Goal: Task Accomplishment & Management: Manage account settings

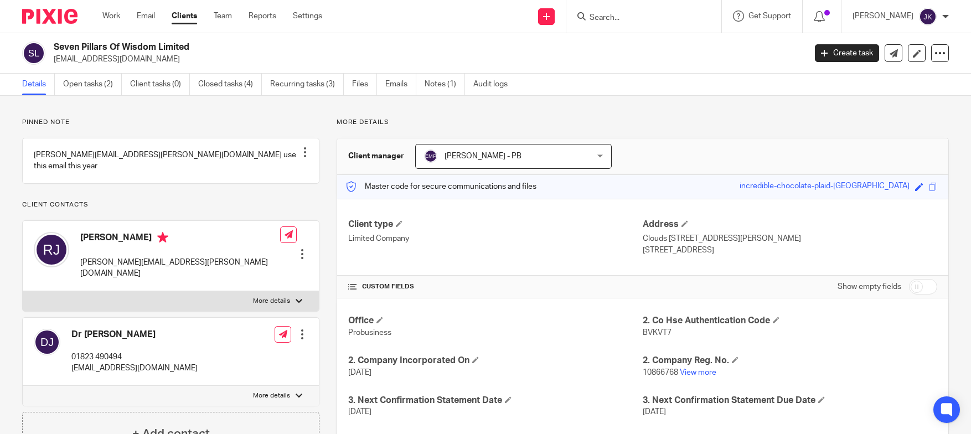
click at [215, 118] on p "Pinned note" at bounding box center [170, 122] width 297 height 9
click at [317, 82] on link "Recurring tasks (3)" at bounding box center [307, 85] width 74 height 22
click at [909, 286] on input "checkbox" at bounding box center [923, 287] width 28 height 16
checkbox input "true"
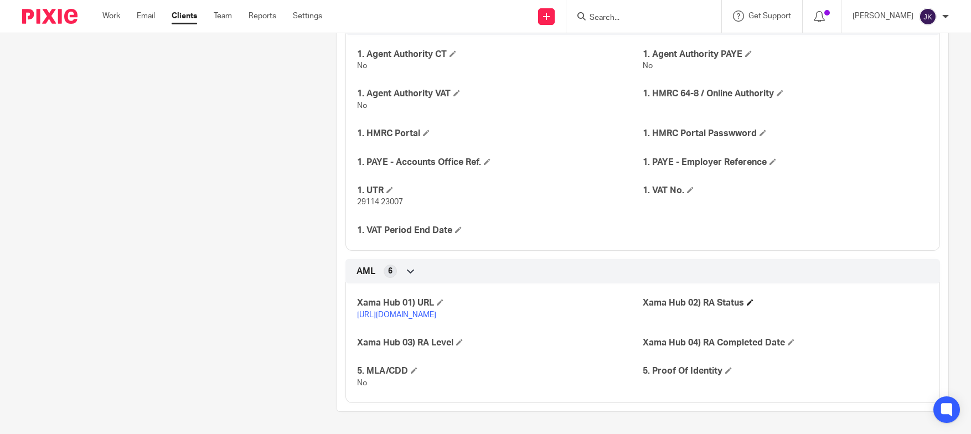
scroll to position [536, 0]
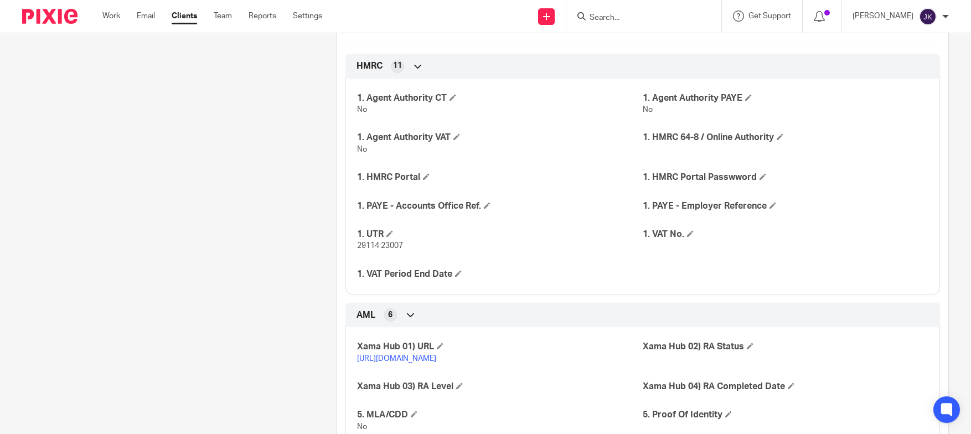
click at [615, 9] on form at bounding box center [648, 16] width 118 height 14
click at [615, 14] on input "Search" at bounding box center [639, 18] width 100 height 10
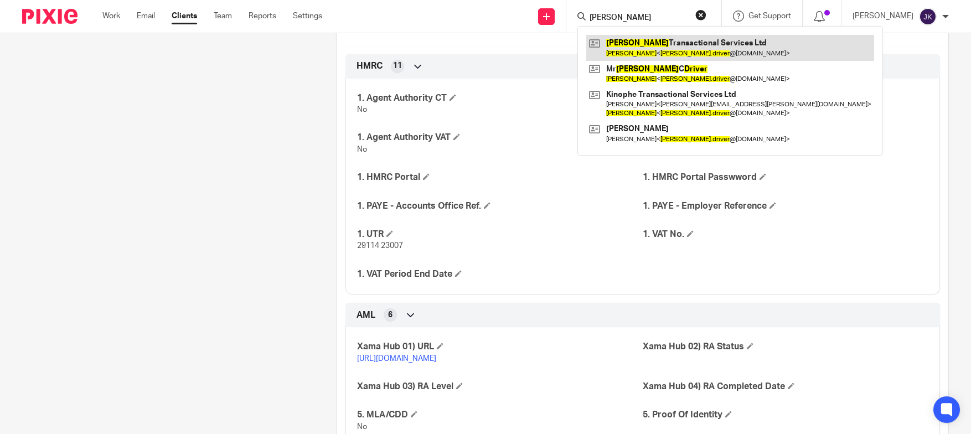
type input "robert driver"
click at [642, 39] on link at bounding box center [730, 47] width 288 height 25
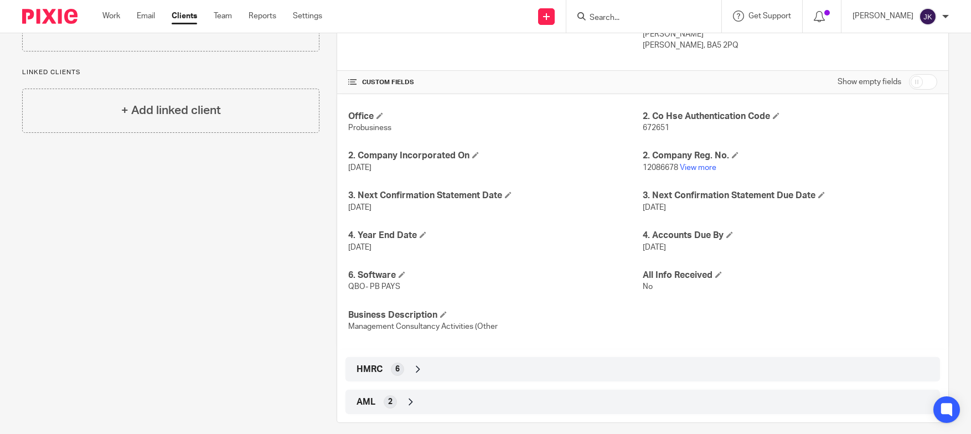
scroll to position [161, 0]
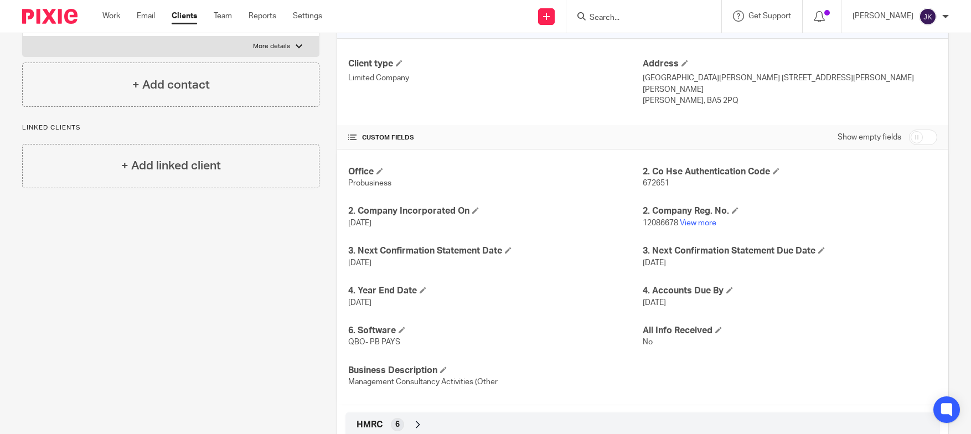
click at [912, 130] on input "checkbox" at bounding box center [923, 138] width 28 height 16
checkbox input "true"
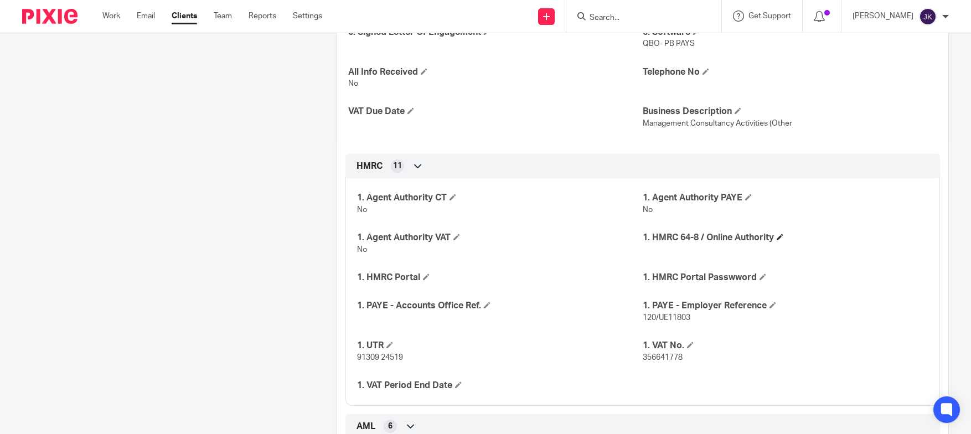
scroll to position [493, 0]
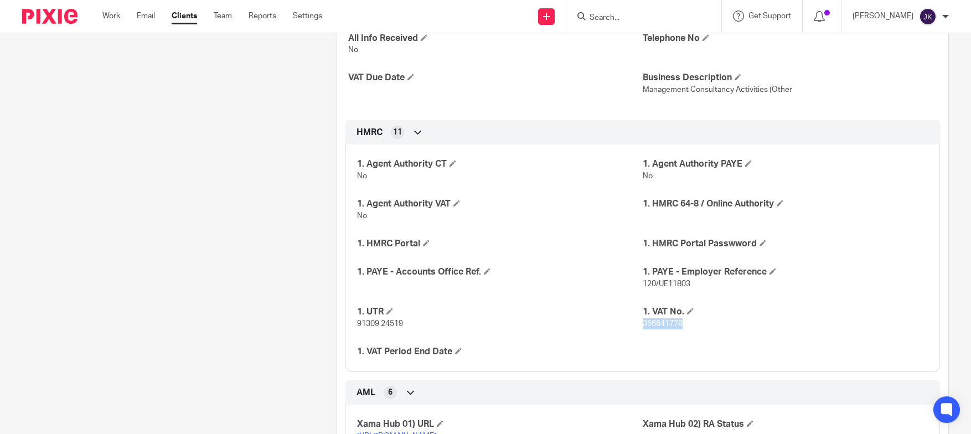
drag, startPoint x: 678, startPoint y: 315, endPoint x: 638, endPoint y: 313, distance: 39.9
click at [643, 320] on span "356641778" at bounding box center [663, 324] width 40 height 8
copy span "356641778"
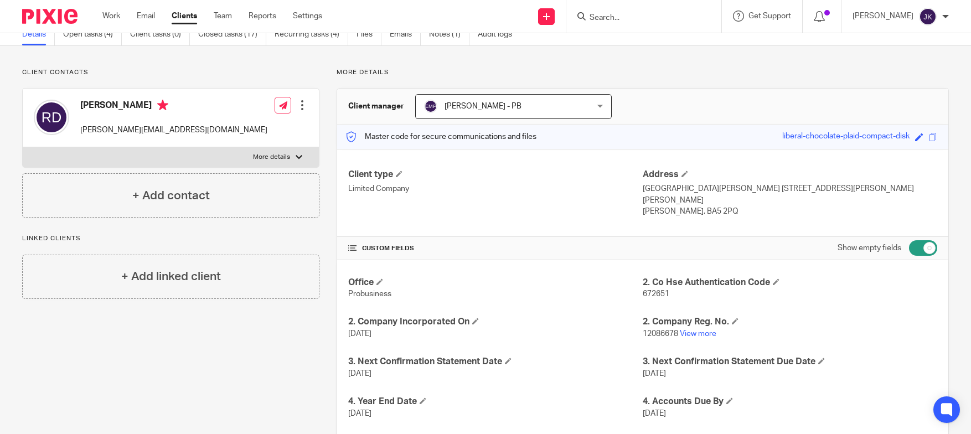
scroll to position [0, 0]
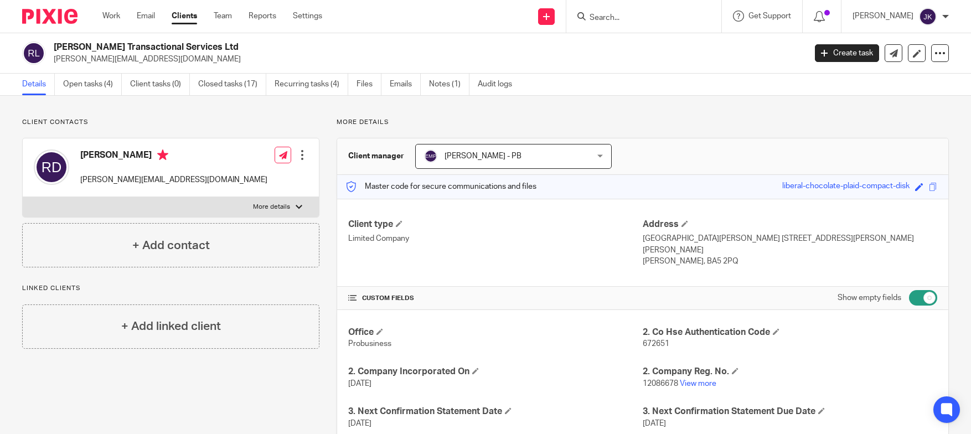
click at [636, 19] on input "Search" at bounding box center [639, 18] width 100 height 10
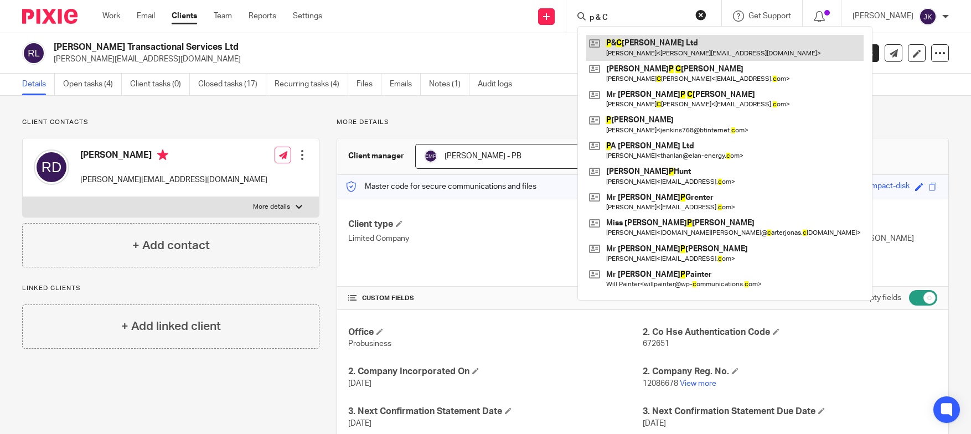
type input "p & C"
click at [652, 50] on link at bounding box center [724, 47] width 277 height 25
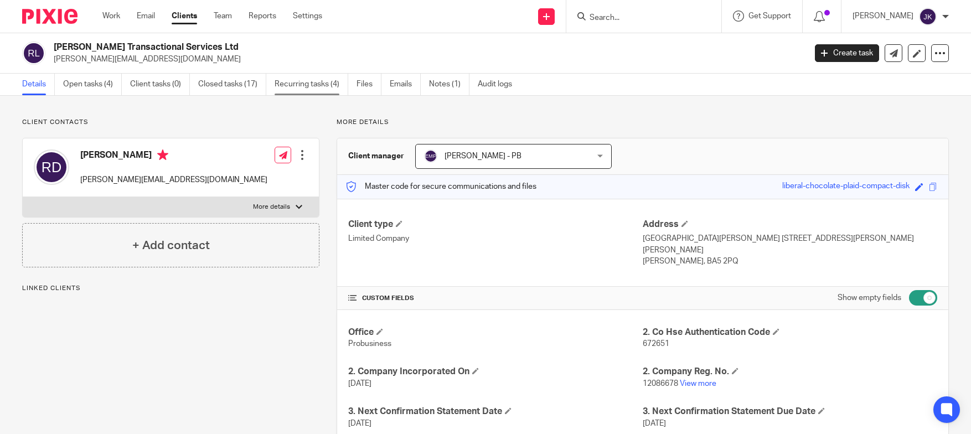
click at [317, 86] on link "Recurring tasks (4)" at bounding box center [312, 85] width 74 height 22
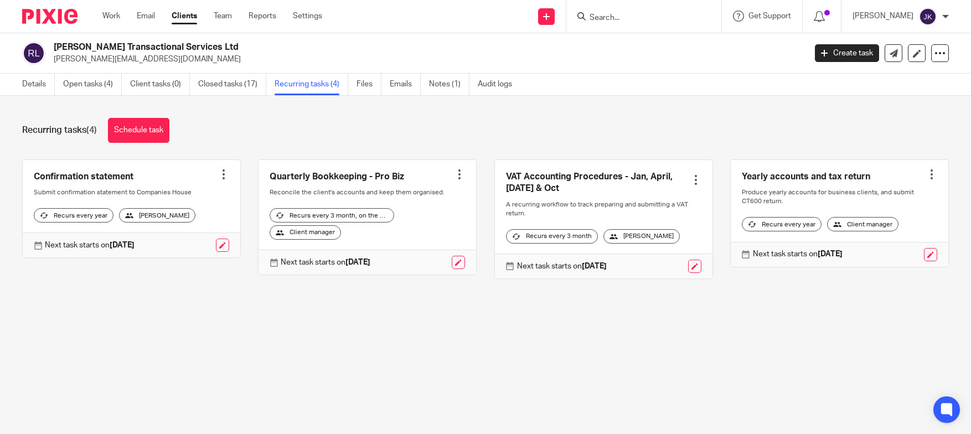
click at [591, 20] on input "Search" at bounding box center [639, 18] width 100 height 10
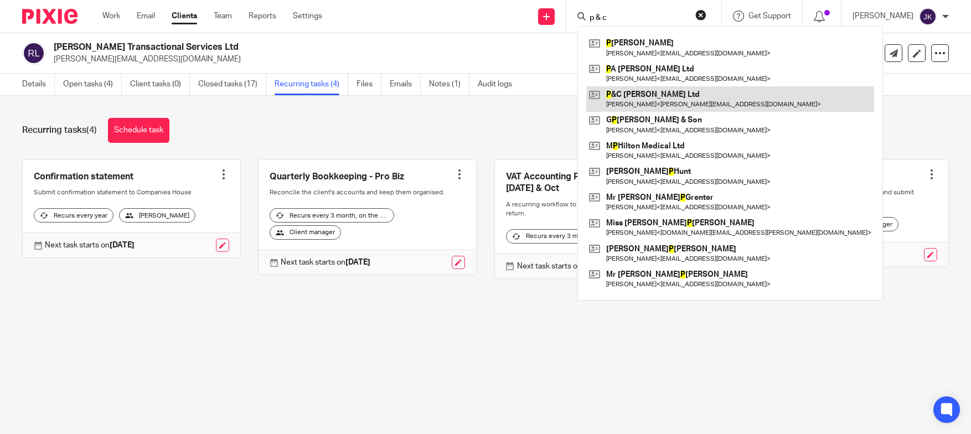
type input "p & c"
click at [622, 95] on link at bounding box center [730, 98] width 288 height 25
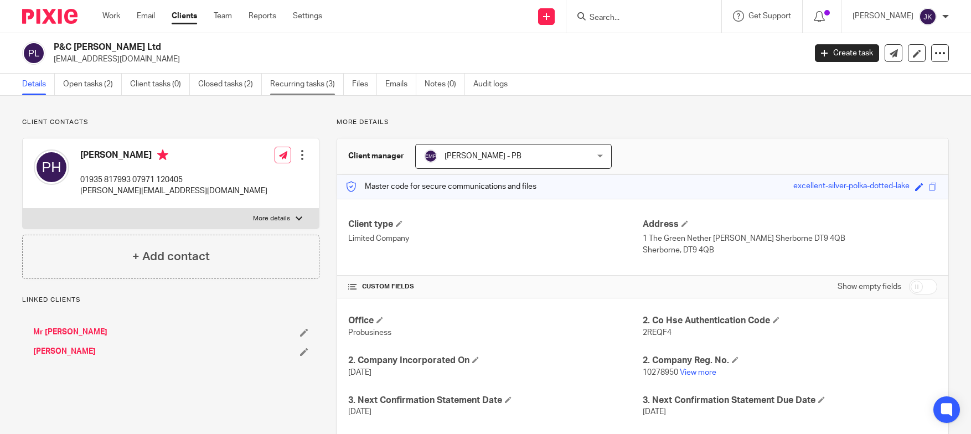
click at [325, 79] on link "Recurring tasks (3)" at bounding box center [307, 85] width 74 height 22
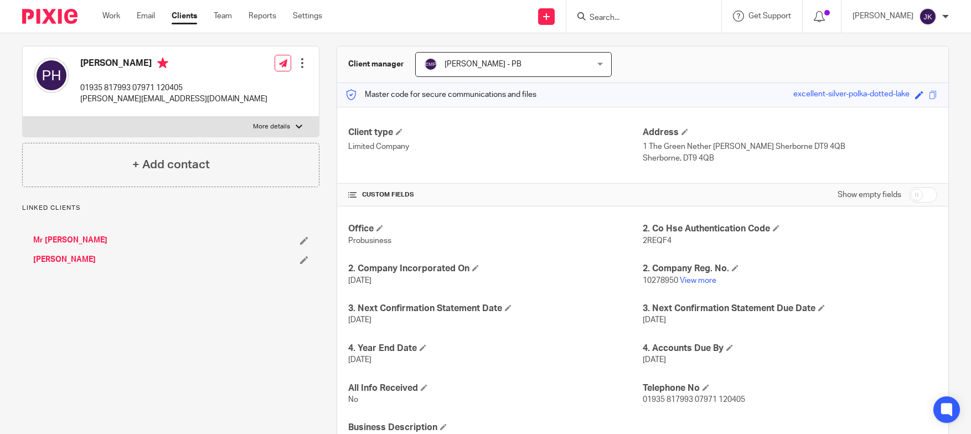
scroll to position [216, 0]
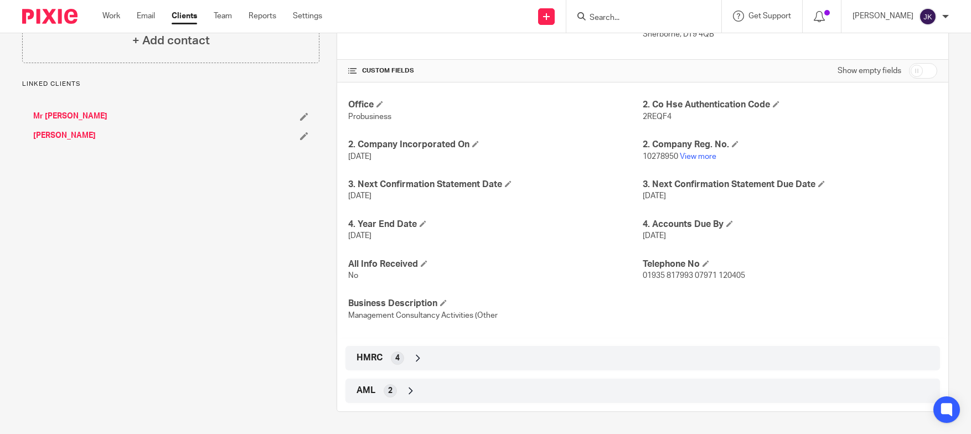
click at [912, 75] on input "checkbox" at bounding box center [923, 71] width 28 height 16
checkbox input "true"
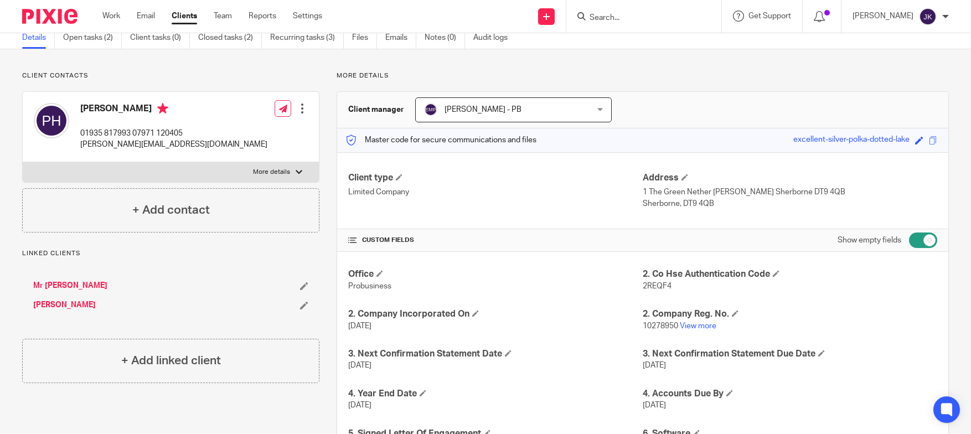
scroll to position [0, 0]
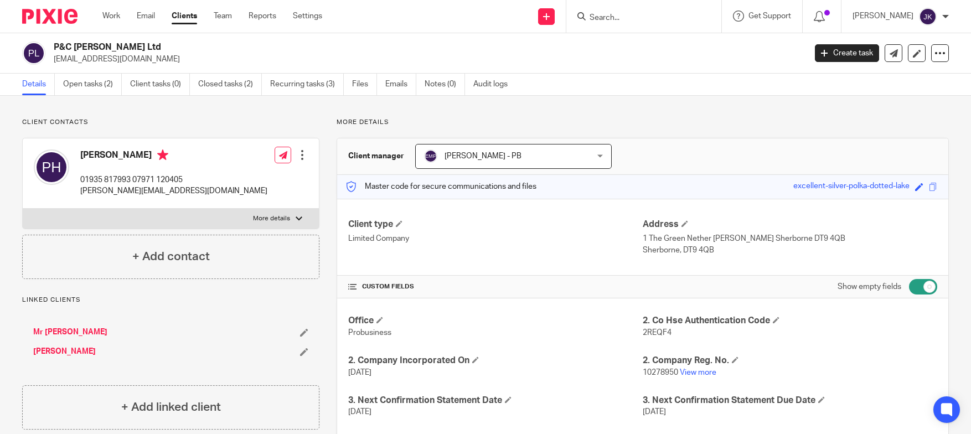
click at [591, 22] on input "Search" at bounding box center [639, 18] width 100 height 10
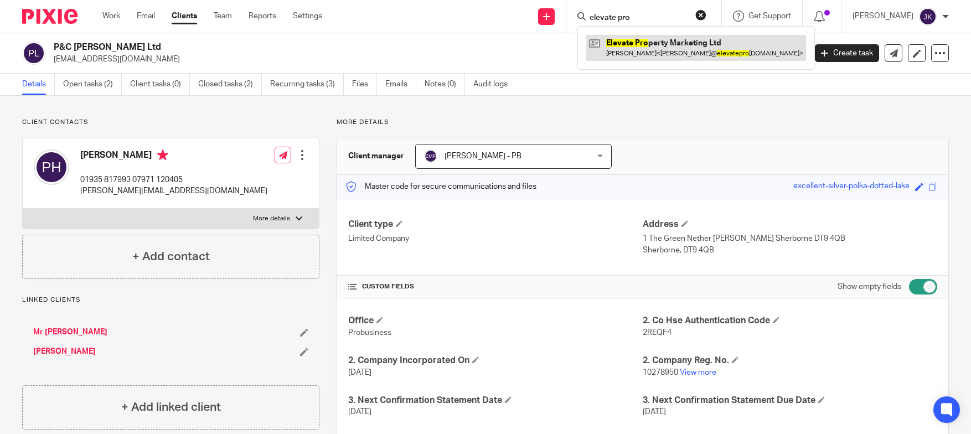
type input "elevate pro"
click at [668, 37] on link at bounding box center [696, 47] width 220 height 25
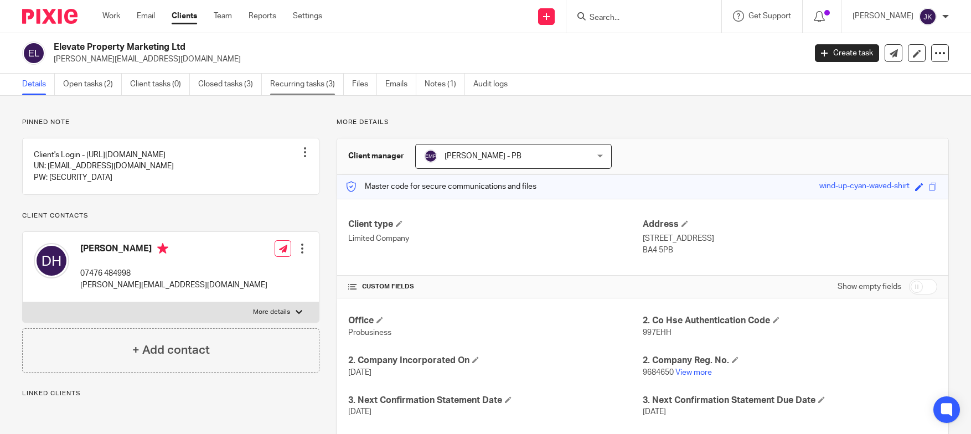
click at [321, 91] on link "Recurring tasks (3)" at bounding box center [307, 85] width 74 height 22
click at [914, 290] on input "checkbox" at bounding box center [923, 287] width 28 height 16
checkbox input "true"
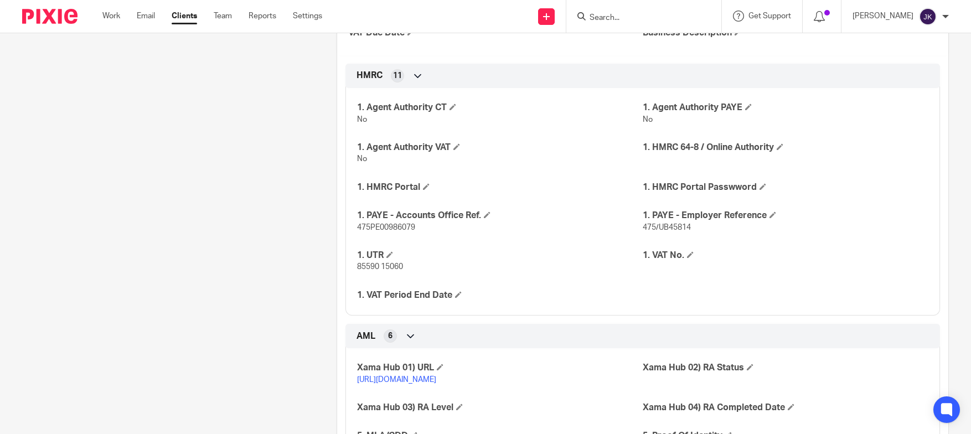
scroll to position [592, 0]
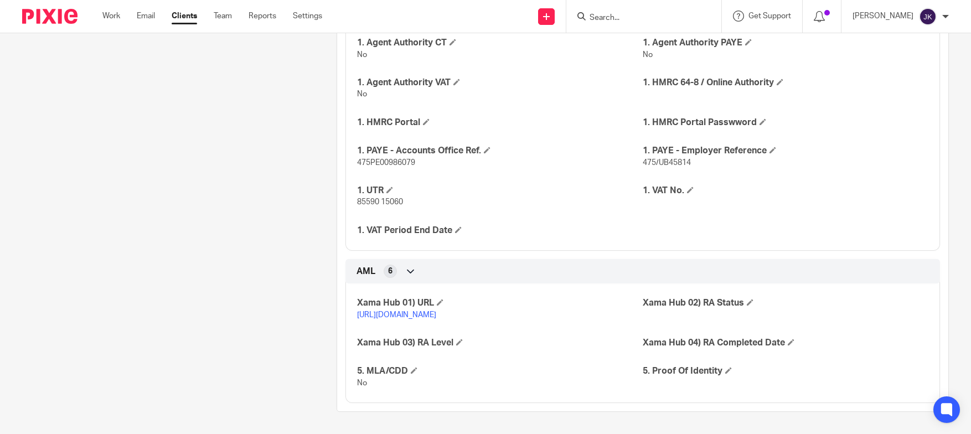
click at [598, 13] on input "Search" at bounding box center [639, 18] width 100 height 10
type input "the urban"
click at [612, 50] on link at bounding box center [679, 47] width 187 height 25
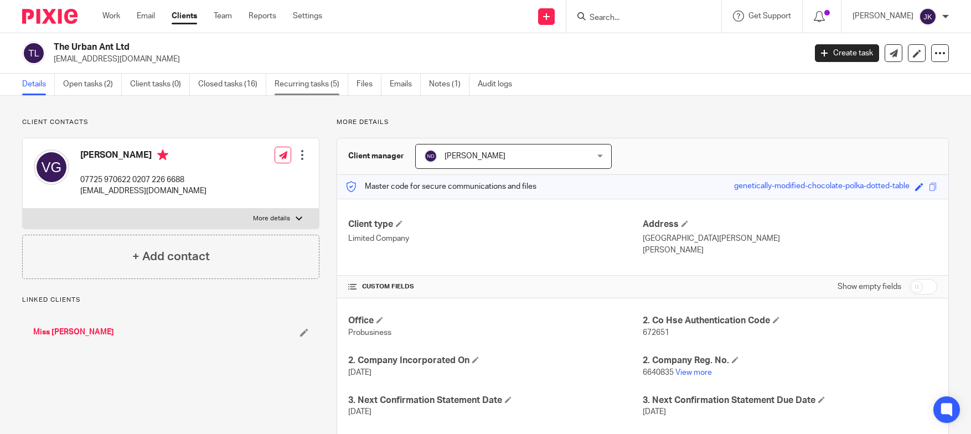
click at [287, 85] on link "Recurring tasks (5)" at bounding box center [312, 85] width 74 height 22
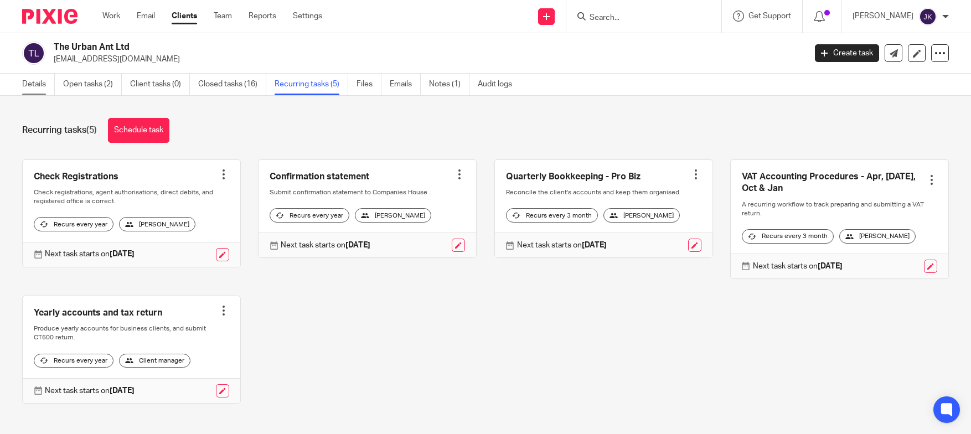
click at [35, 86] on link "Details" at bounding box center [38, 85] width 33 height 22
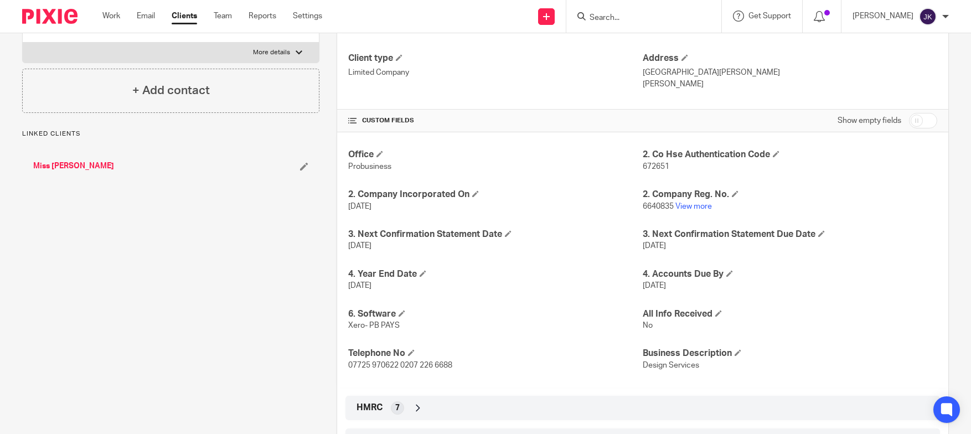
click at [910, 124] on input "checkbox" at bounding box center [923, 121] width 28 height 16
checkbox input "true"
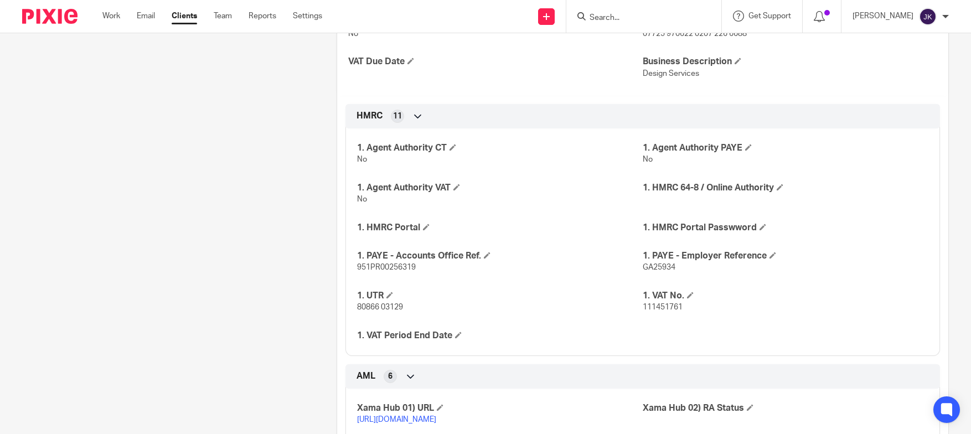
scroll to position [498, 0]
drag, startPoint x: 687, startPoint y: 307, endPoint x: 639, endPoint y: 304, distance: 48.2
click at [643, 304] on p "111451761" at bounding box center [786, 306] width 286 height 11
copy span "111451761"
click at [605, 12] on form at bounding box center [648, 16] width 118 height 14
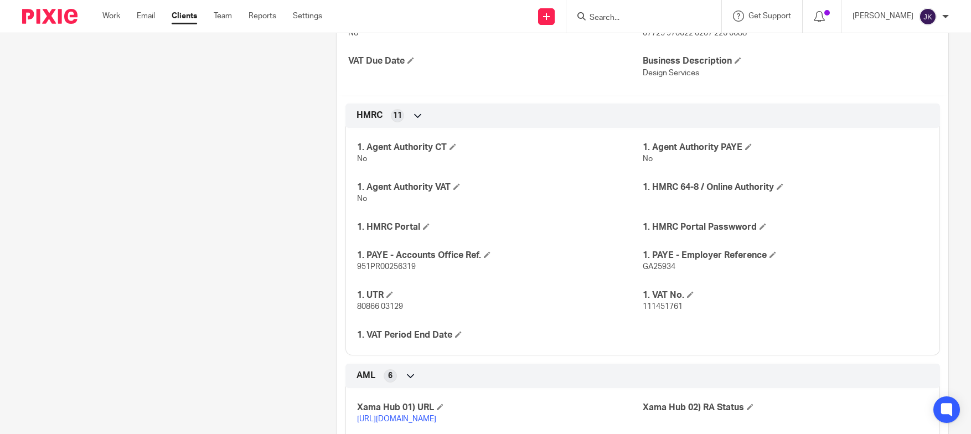
click at [605, 19] on input "Search" at bounding box center [639, 18] width 100 height 10
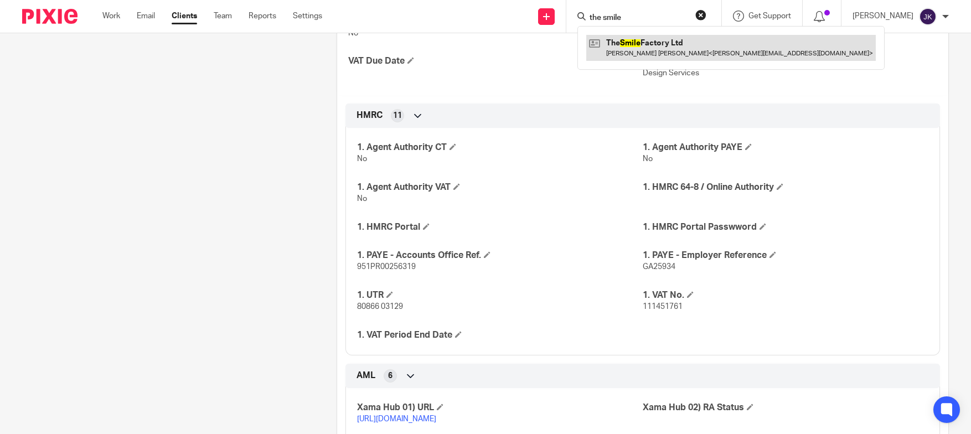
type input "the smile"
click at [607, 49] on link at bounding box center [731, 47] width 290 height 25
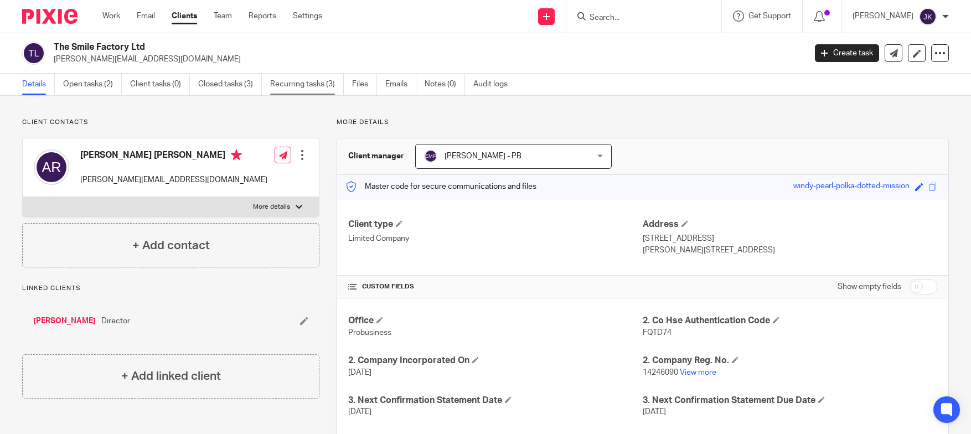
click at [294, 85] on link "Recurring tasks (3)" at bounding box center [307, 85] width 74 height 22
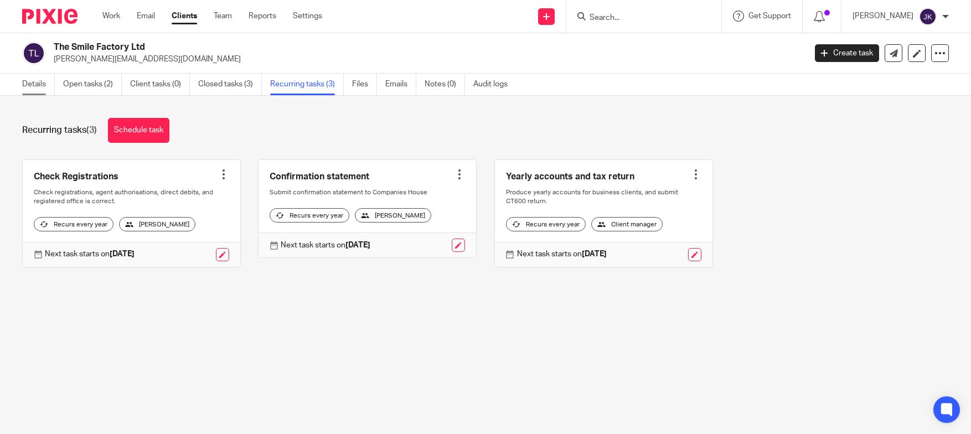
click at [39, 80] on link "Details" at bounding box center [38, 85] width 33 height 22
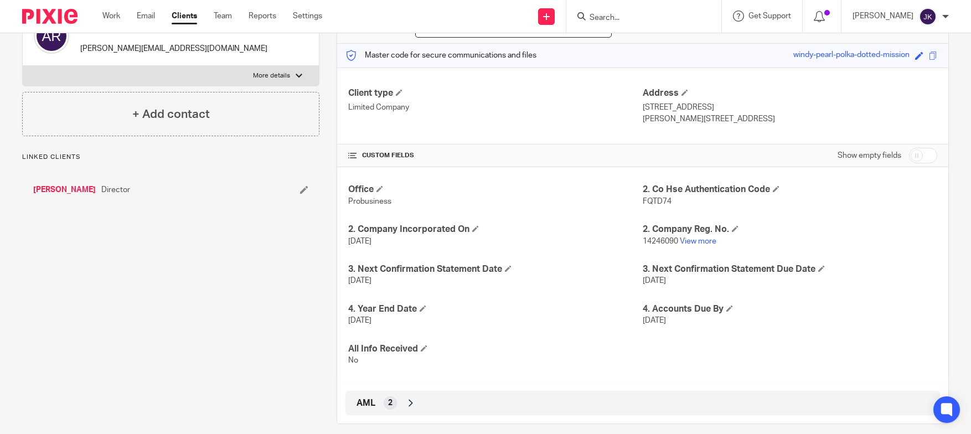
scroll to position [143, 0]
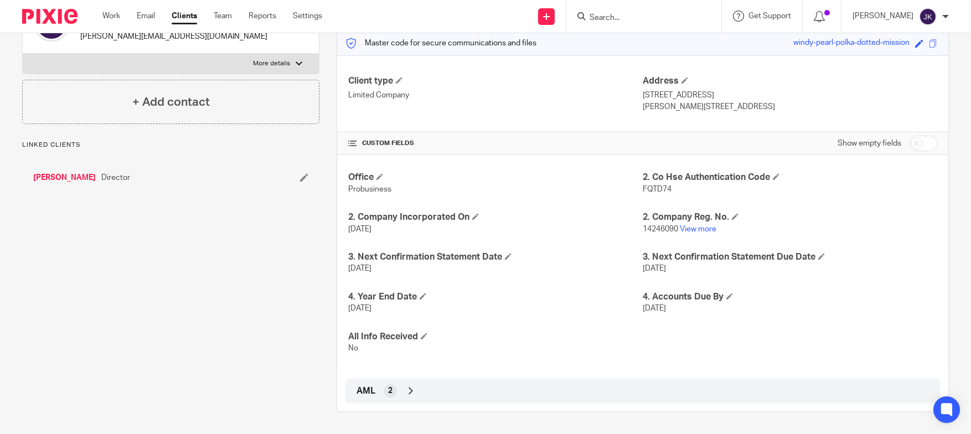
click at [911, 146] on input "checkbox" at bounding box center [923, 144] width 28 height 16
checkbox input "true"
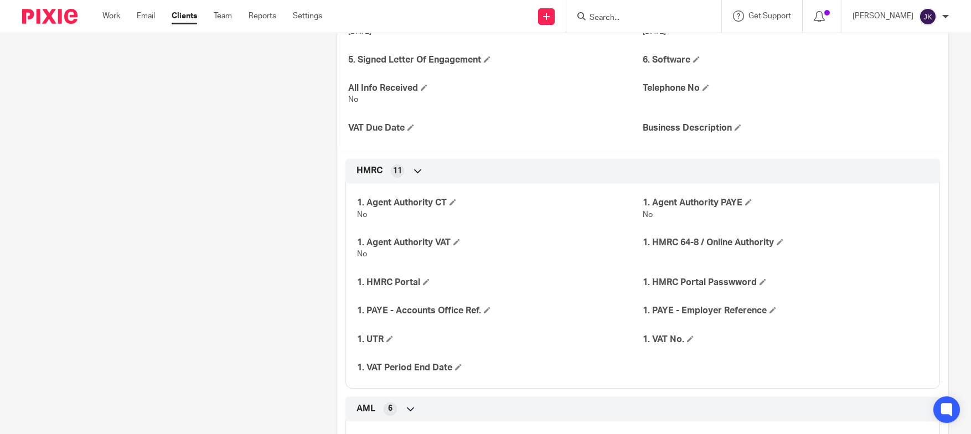
scroll to position [476, 0]
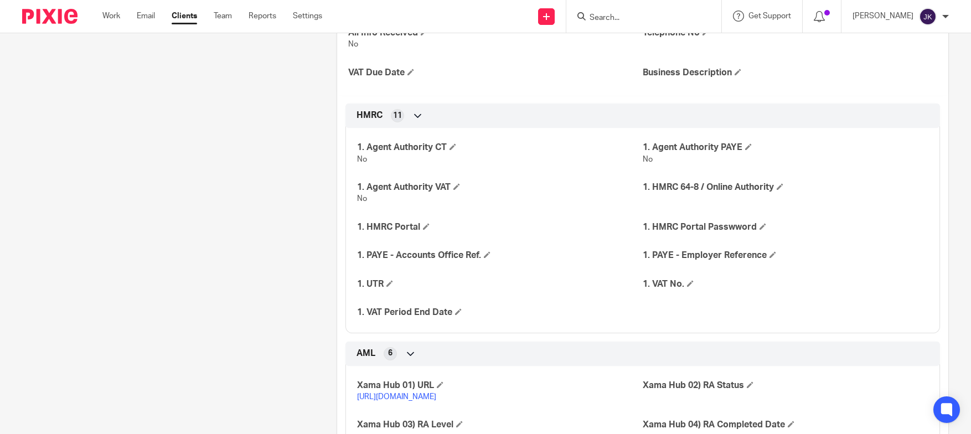
click at [622, 24] on div at bounding box center [643, 16] width 155 height 33
click at [622, 17] on input "Search" at bounding box center [639, 18] width 100 height 10
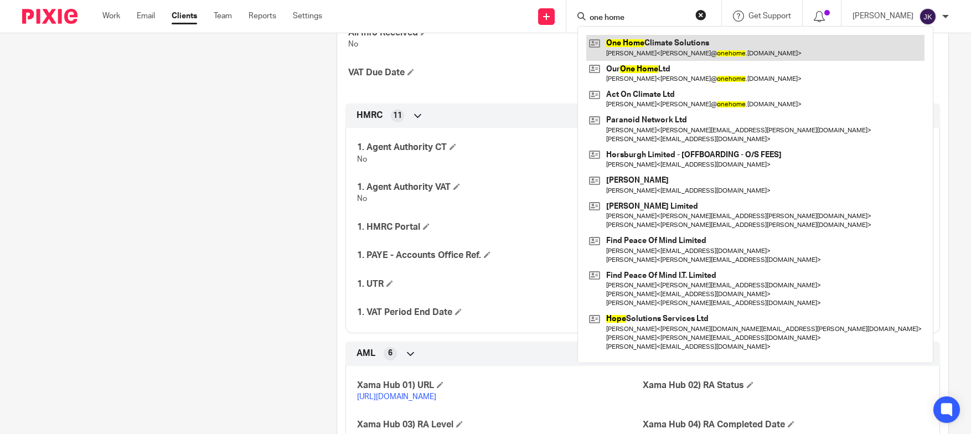
type input "one home"
click at [635, 36] on link at bounding box center [755, 47] width 338 height 25
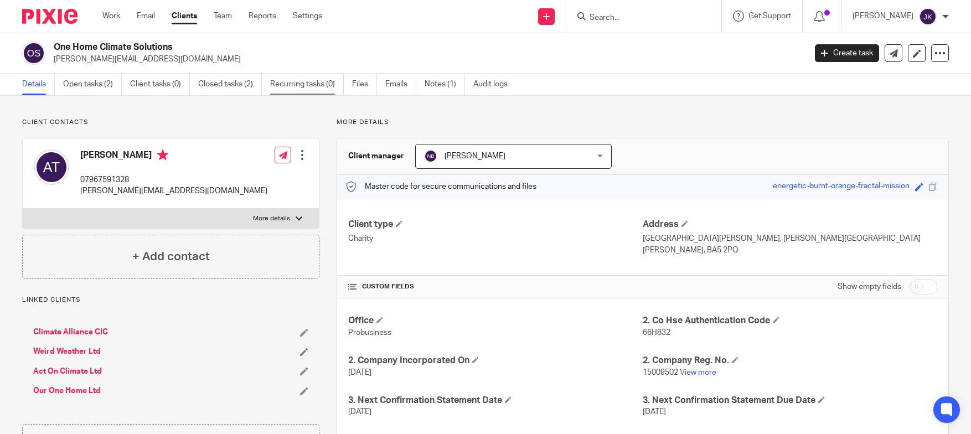
click at [316, 91] on link "Recurring tasks (0)" at bounding box center [307, 85] width 74 height 22
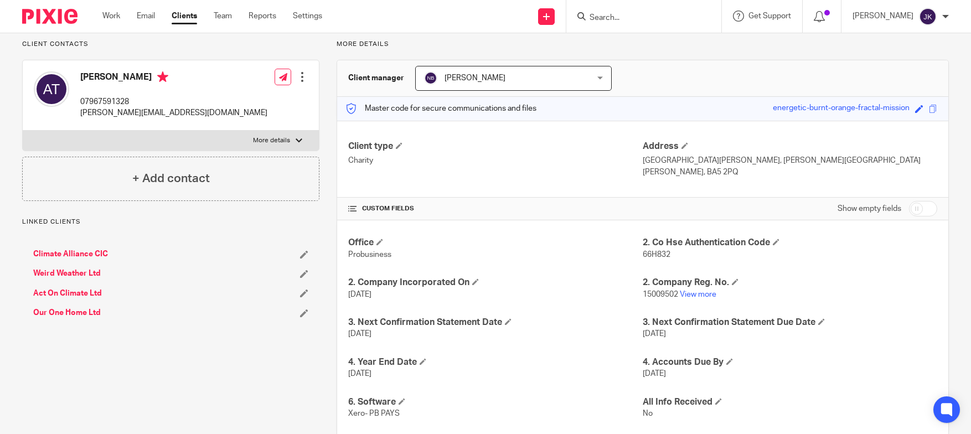
scroll to position [176, 0]
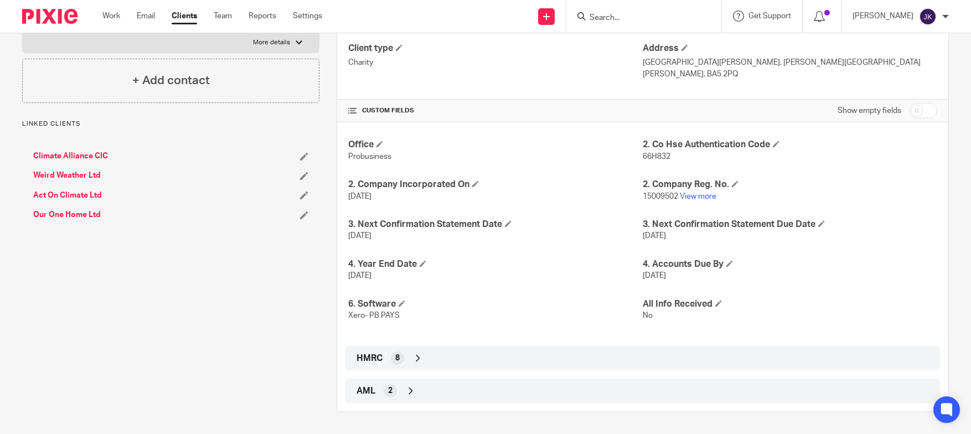
click at [922, 104] on input "checkbox" at bounding box center [923, 111] width 28 height 16
checkbox input "true"
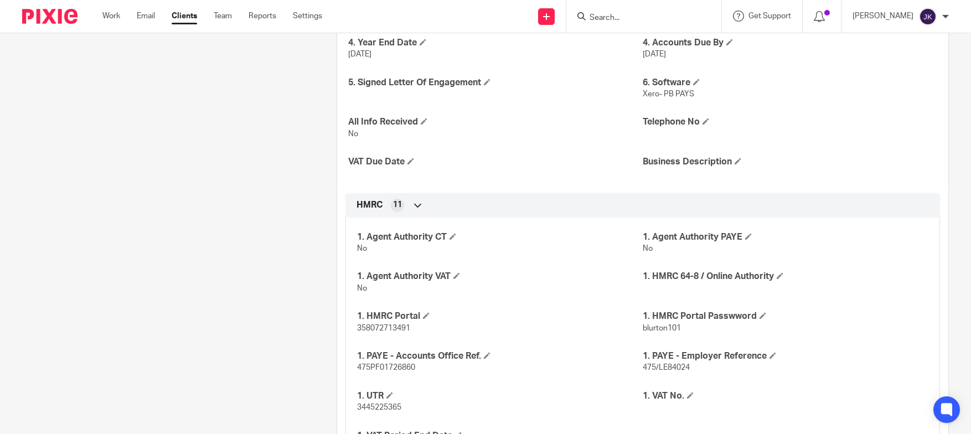
scroll to position [453, 0]
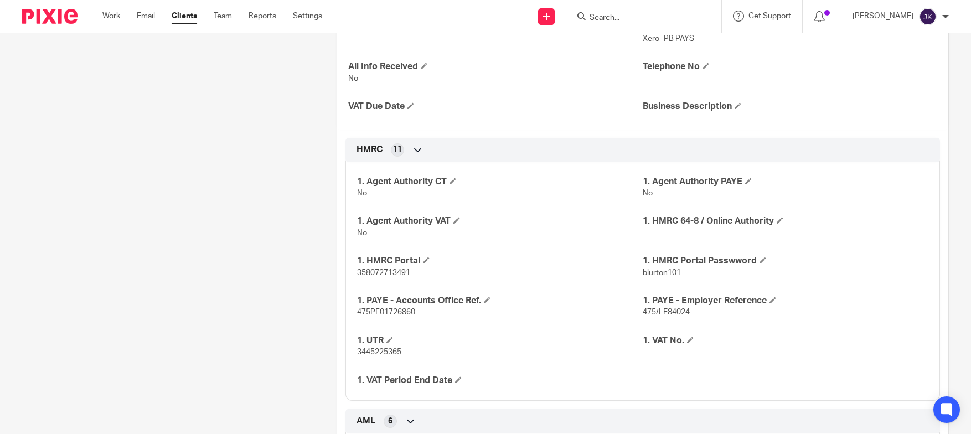
click at [607, 17] on input "Search" at bounding box center [639, 18] width 100 height 10
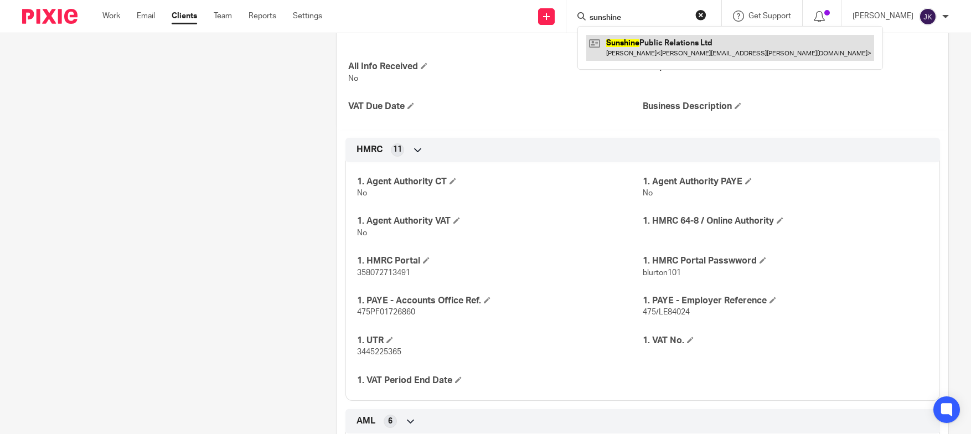
type input "sunshine"
click at [627, 56] on link at bounding box center [730, 47] width 288 height 25
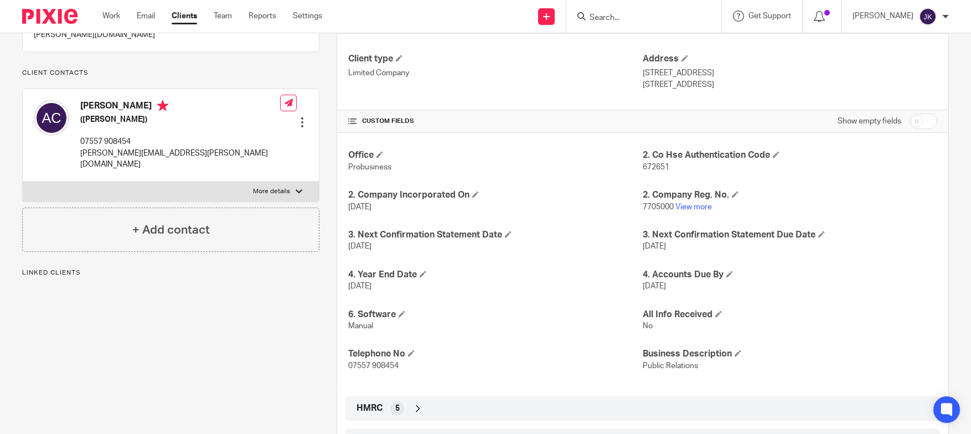
scroll to position [166, 0]
click at [910, 124] on input "checkbox" at bounding box center [923, 121] width 28 height 16
checkbox input "true"
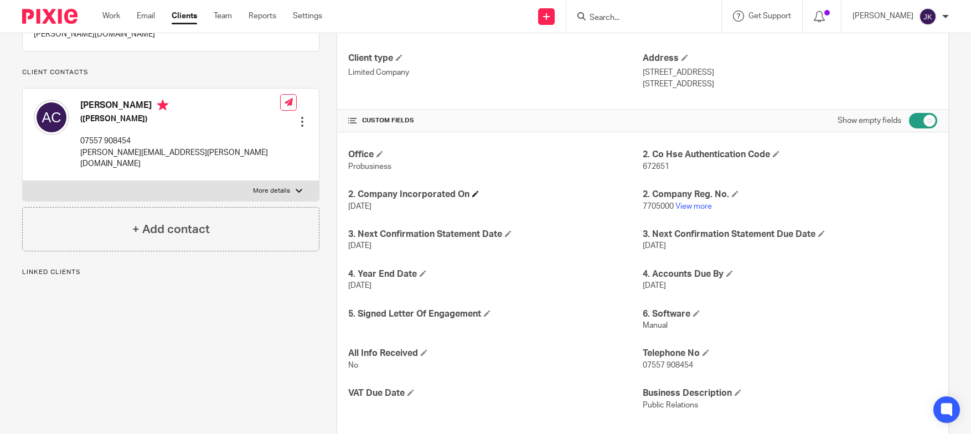
scroll to position [0, 0]
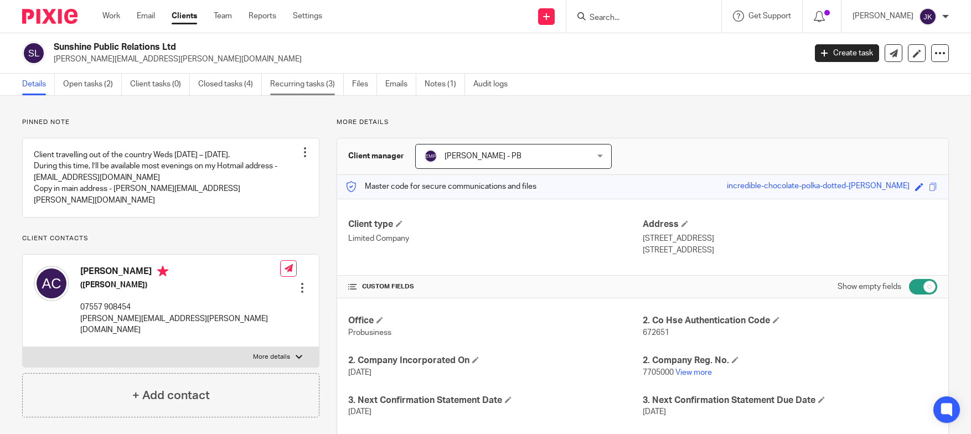
click at [316, 84] on link "Recurring tasks (3)" at bounding box center [307, 85] width 74 height 22
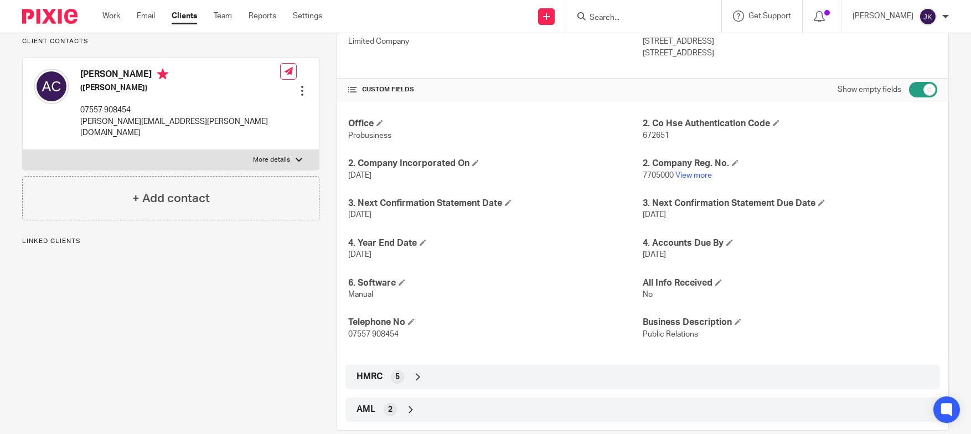
scroll to position [216, 0]
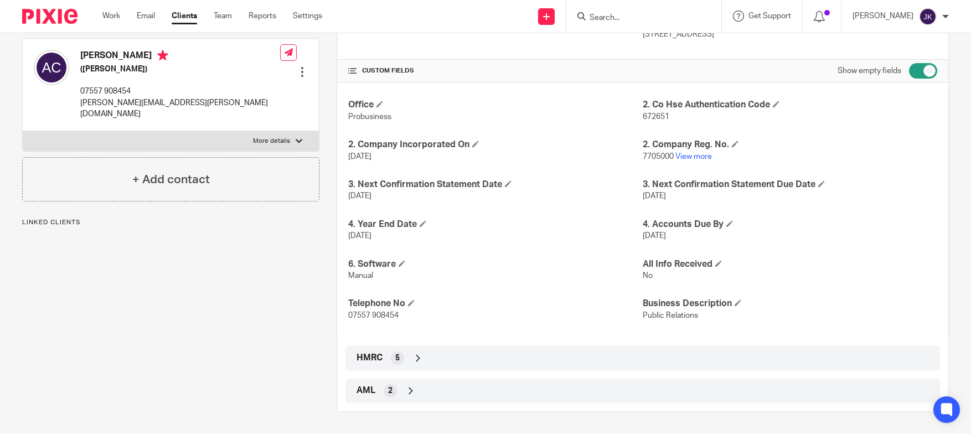
click at [391, 362] on div "5" at bounding box center [397, 358] width 13 height 13
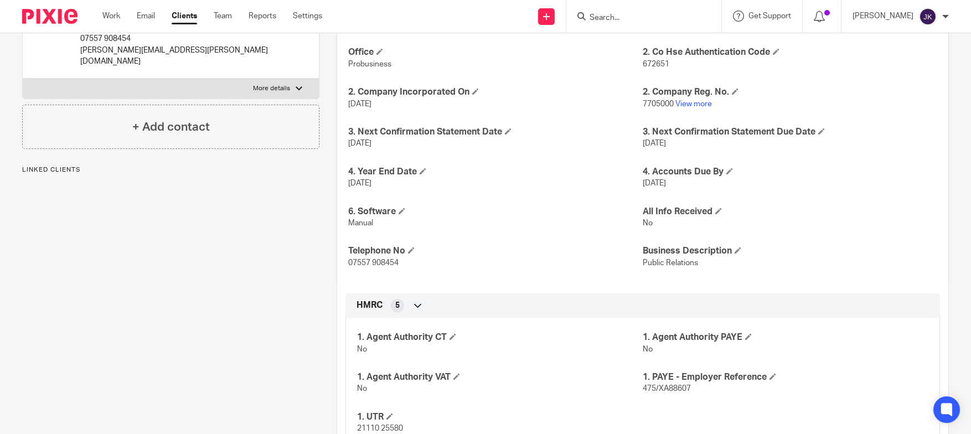
scroll to position [347, 0]
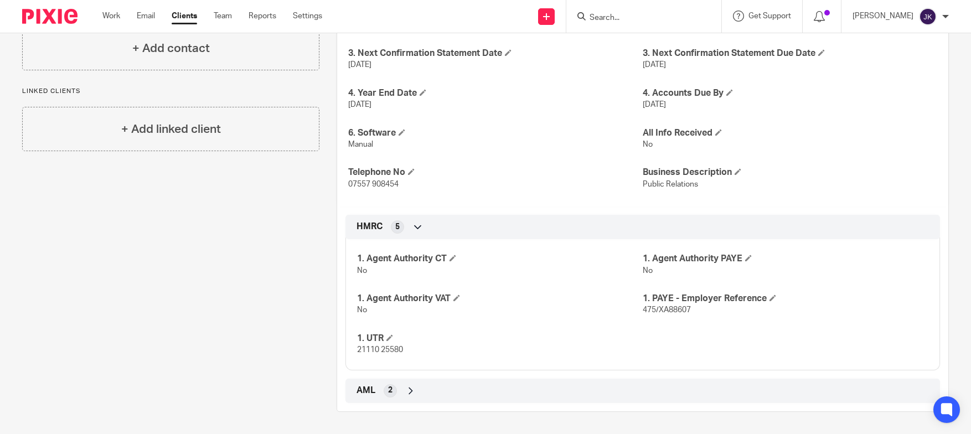
click at [366, 388] on span "AML" at bounding box center [366, 391] width 19 height 12
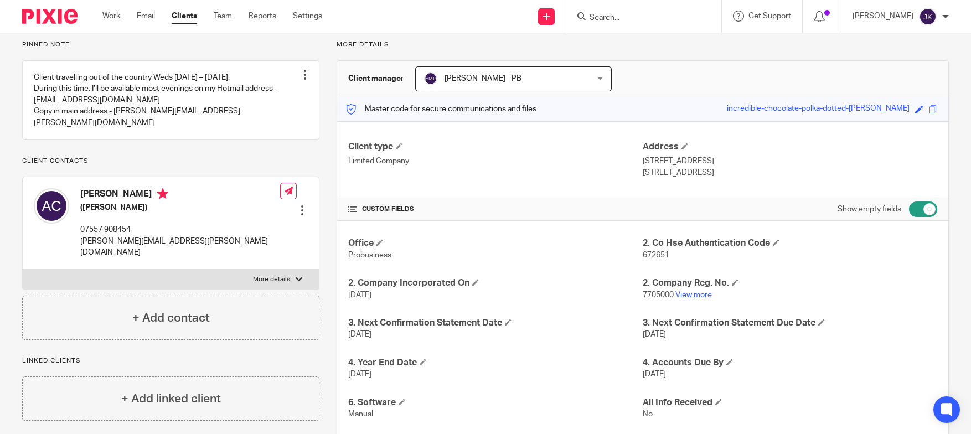
scroll to position [0, 0]
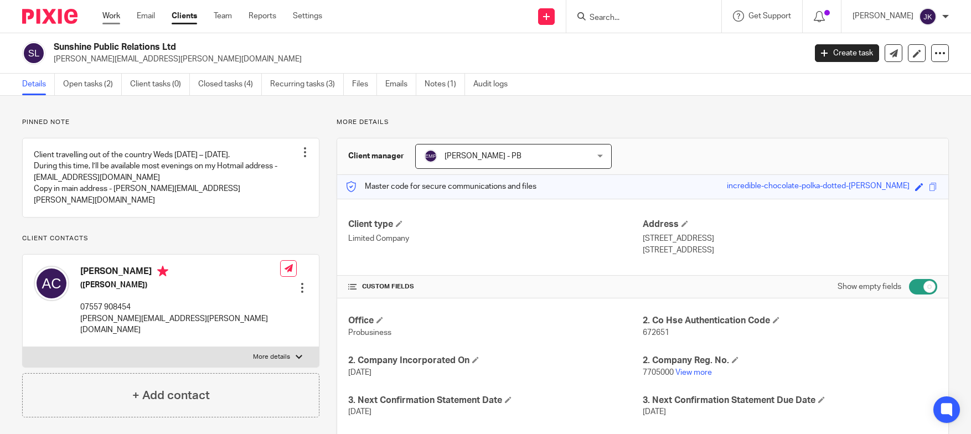
click at [106, 20] on link "Work" at bounding box center [111, 16] width 18 height 11
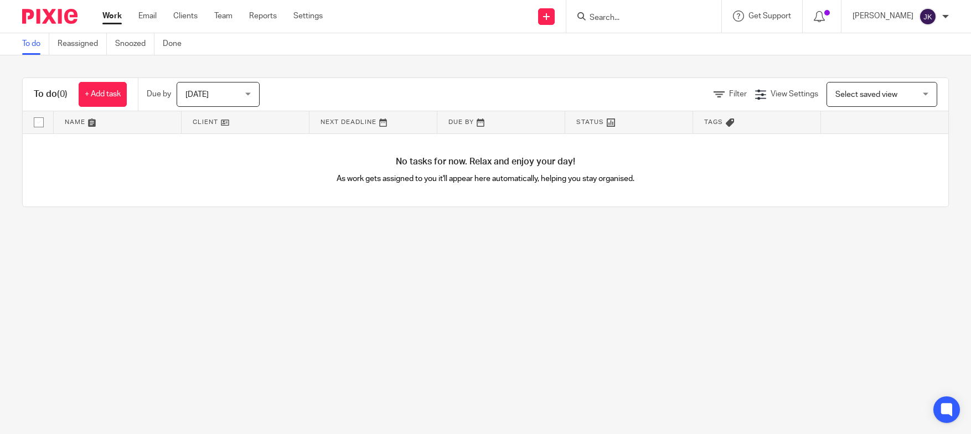
click at [172, 293] on main "To do Reassigned Snoozed Done To do (0) + Add task Due by [DATE] [DATE] [DATE] …" at bounding box center [485, 217] width 971 height 434
click at [240, 102] on span "[DATE]" at bounding box center [214, 93] width 59 height 23
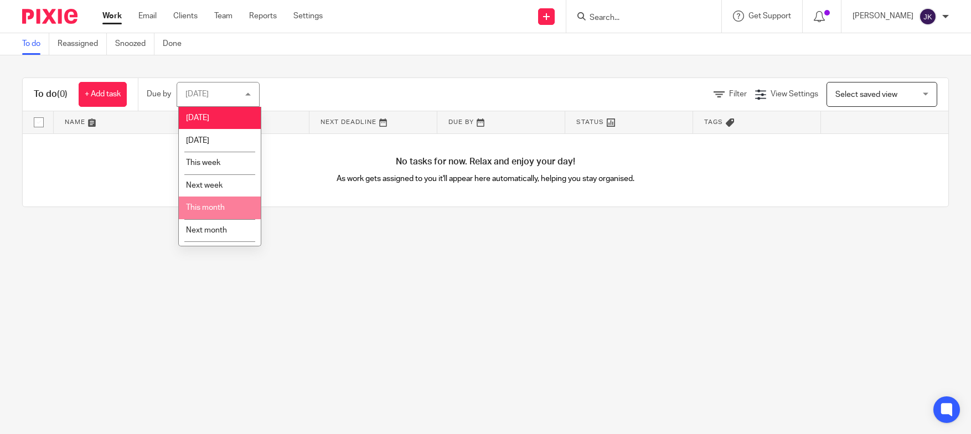
scroll to position [18, 0]
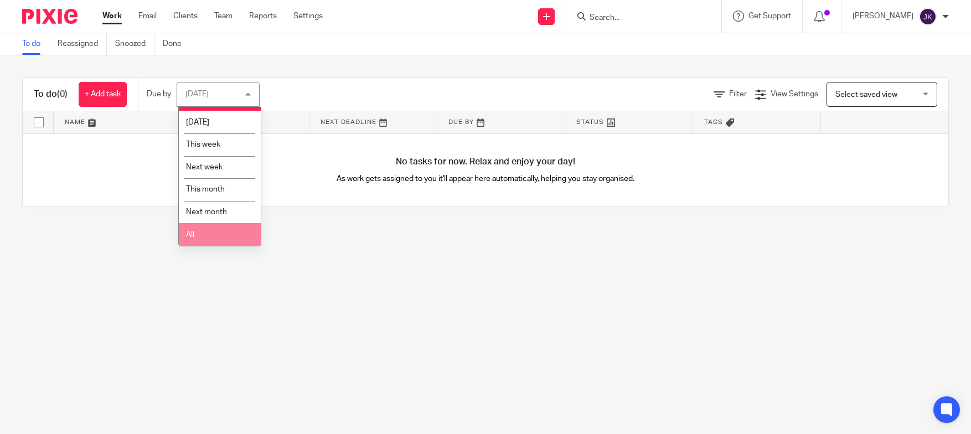
click at [220, 236] on li "All" at bounding box center [220, 234] width 82 height 23
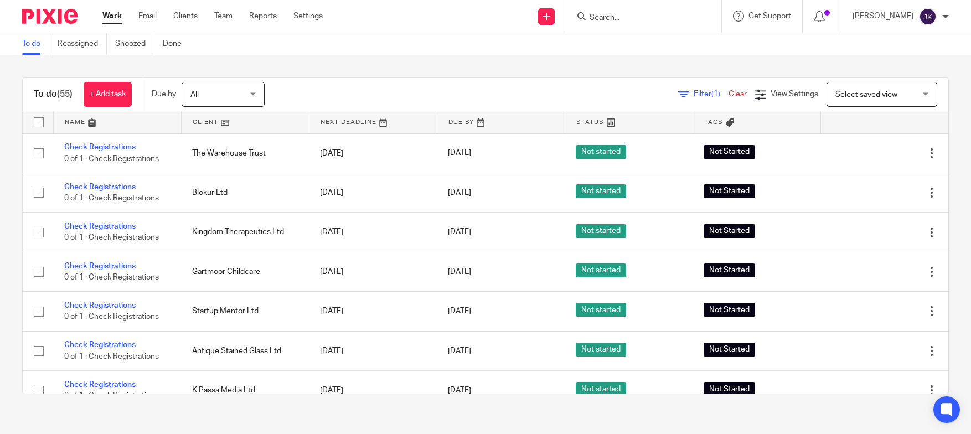
click at [623, 17] on input "Search" at bounding box center [639, 18] width 100 height 10
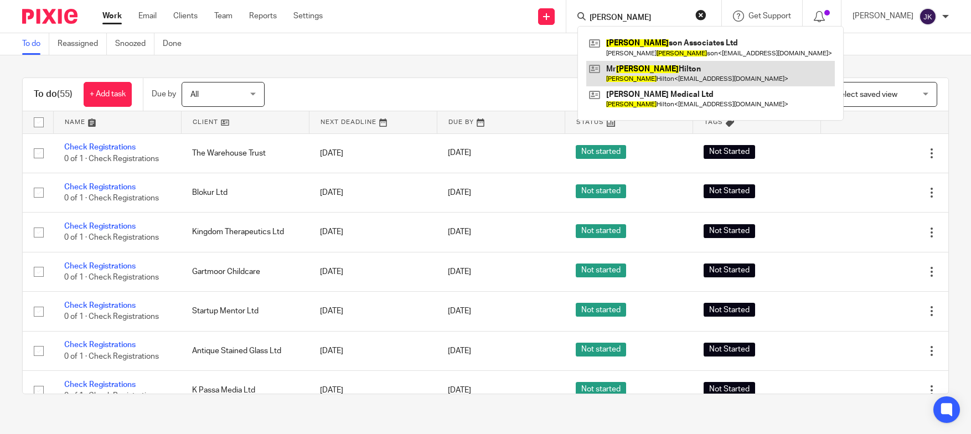
type input "[PERSON_NAME]"
click at [634, 80] on link at bounding box center [710, 73] width 249 height 25
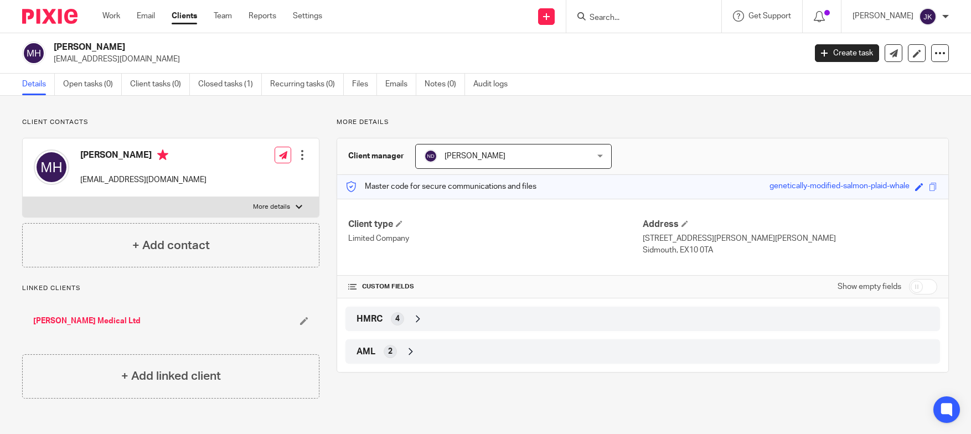
click at [440, 118] on p "More details" at bounding box center [643, 122] width 612 height 9
click at [446, 84] on link "Notes (0)" at bounding box center [445, 85] width 40 height 22
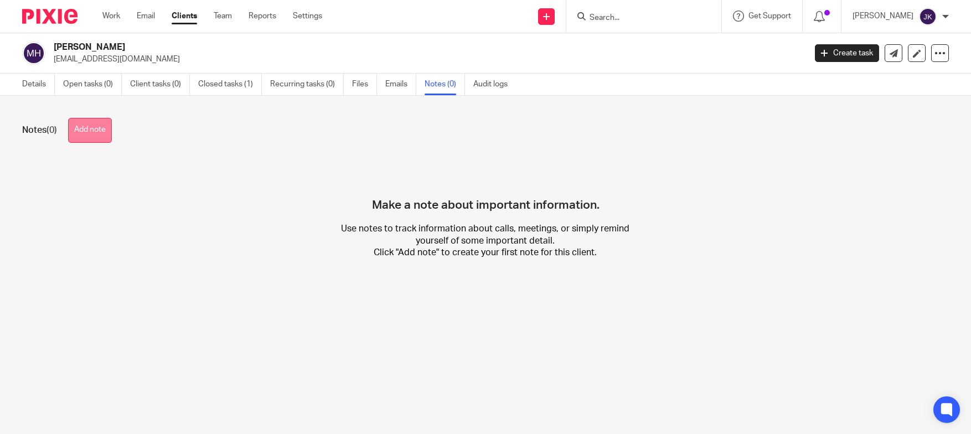
click at [83, 125] on button "Add note" at bounding box center [90, 130] width 44 height 25
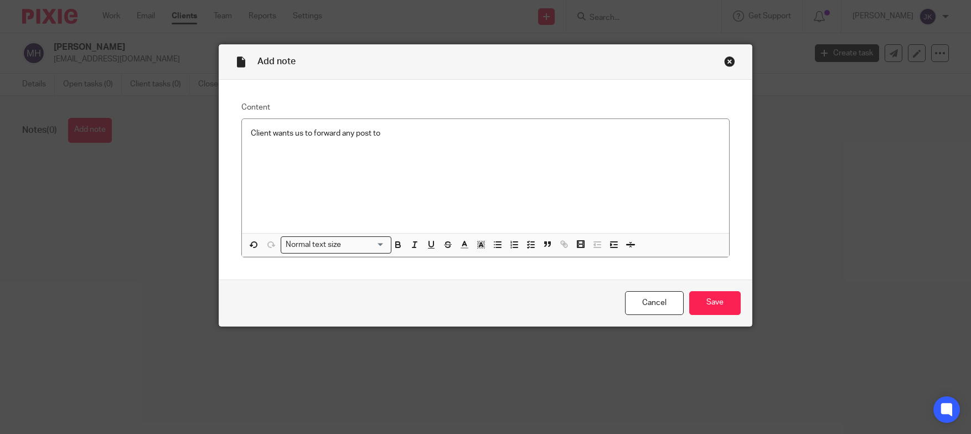
click at [382, 132] on p "Client wants us to forward any post to" at bounding box center [486, 133] width 470 height 11
click at [371, 133] on p "Client wants us to forward any post to his home address:" at bounding box center [486, 133] width 470 height 11
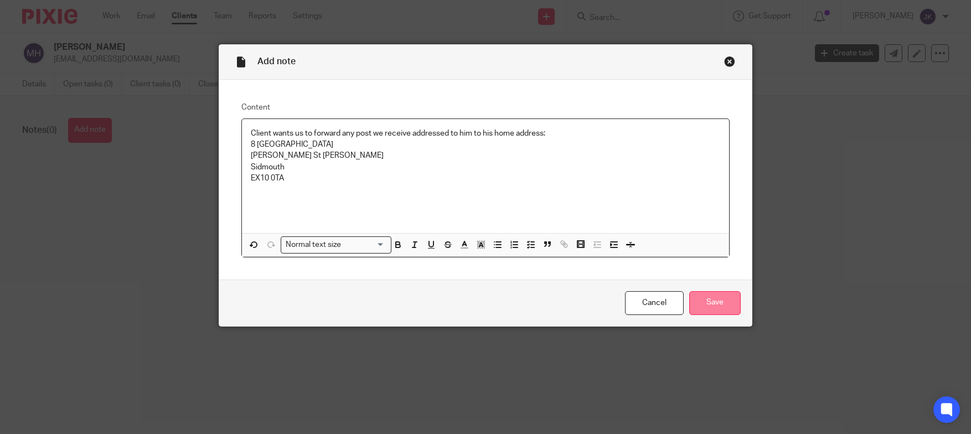
click at [720, 304] on input "Save" at bounding box center [714, 303] width 51 height 24
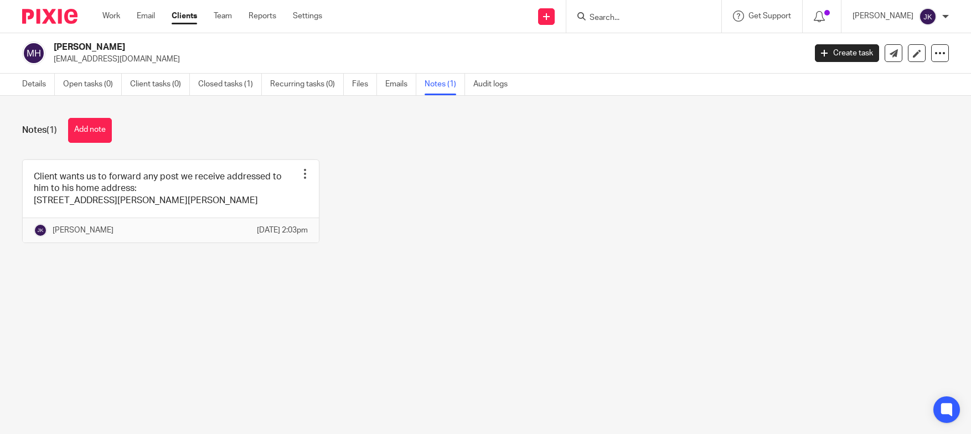
click at [473, 242] on div "Client wants us to forward any post we receive addressed to him to his home add…" at bounding box center [477, 209] width 944 height 100
click at [605, 16] on input "Search" at bounding box center [639, 18] width 100 height 10
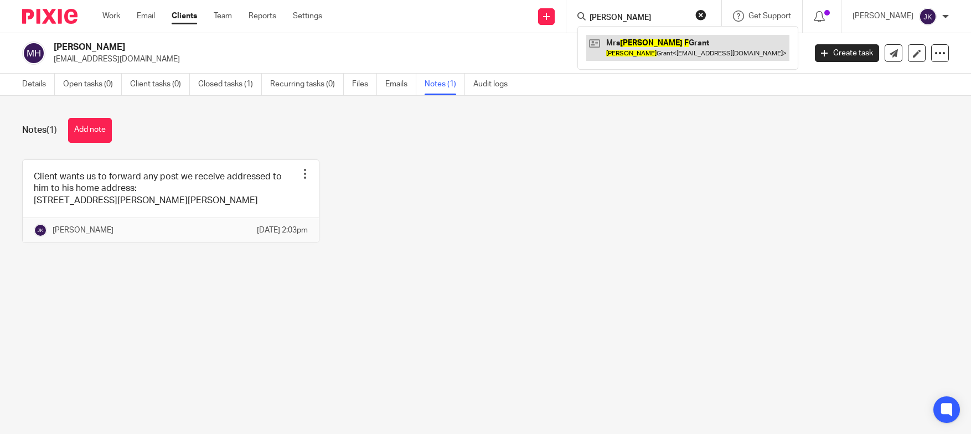
type input "[PERSON_NAME]"
click at [604, 50] on link at bounding box center [687, 47] width 203 height 25
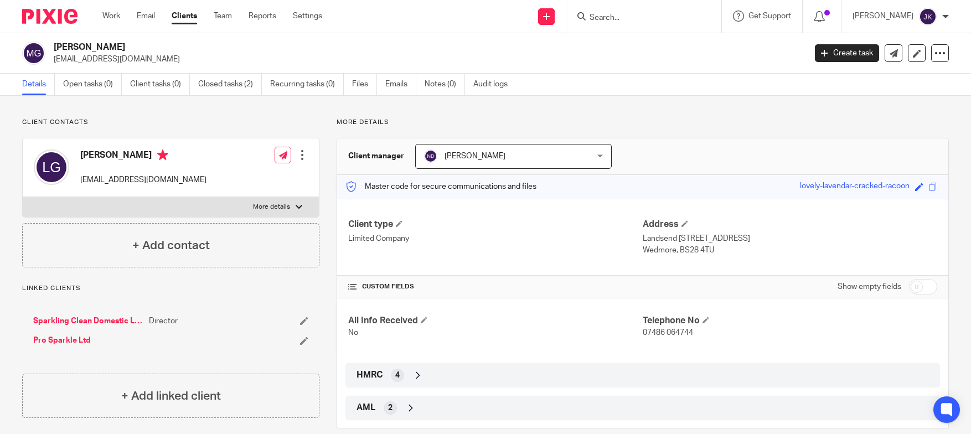
click at [611, 14] on input "Search" at bounding box center [639, 18] width 100 height 10
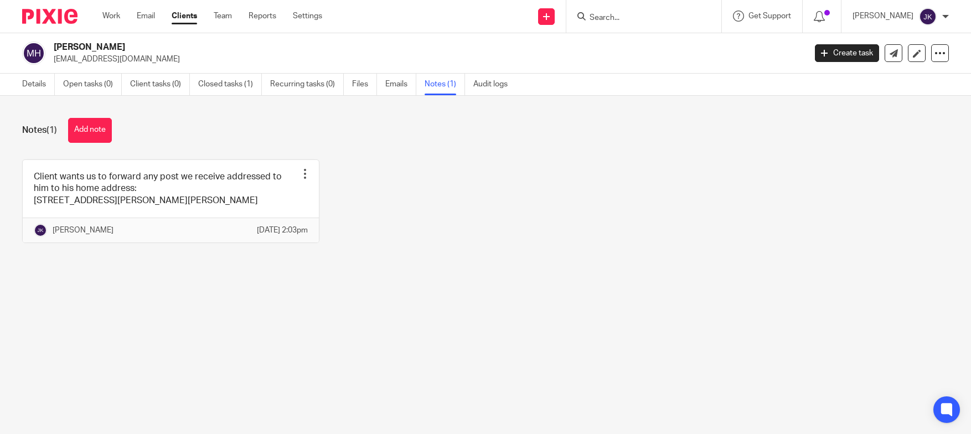
click at [641, 17] on input "Search" at bounding box center [639, 18] width 100 height 10
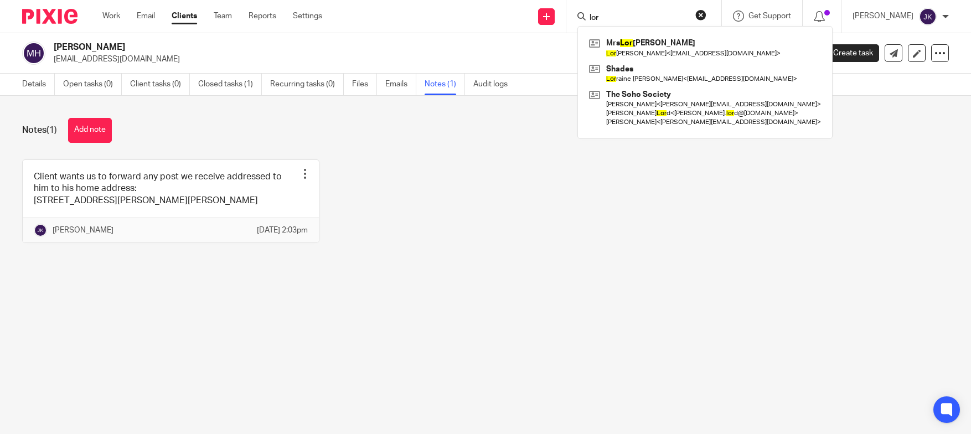
type input "[PERSON_NAME]"
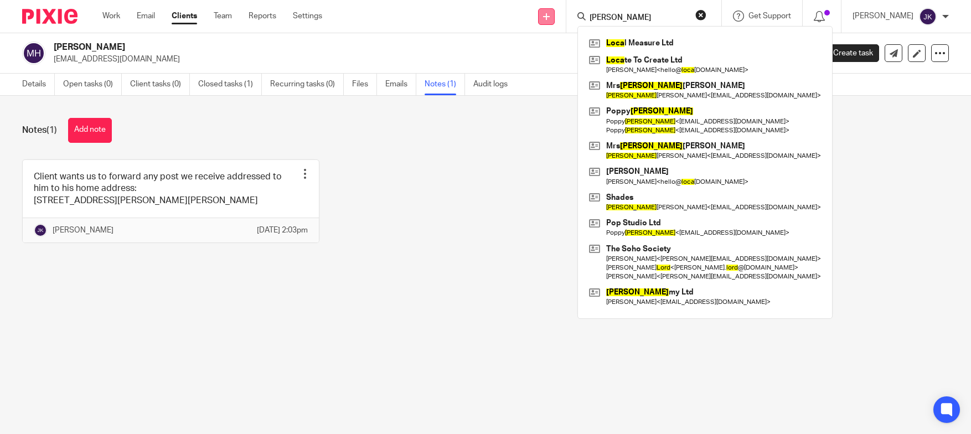
drag, startPoint x: 608, startPoint y: 13, endPoint x: 529, endPoint y: 9, distance: 79.3
click at [529, 9] on div "Send new email Create task Add client [PERSON_NAME] l Measure Ltd Loca te To Cr…" at bounding box center [655, 16] width 632 height 33
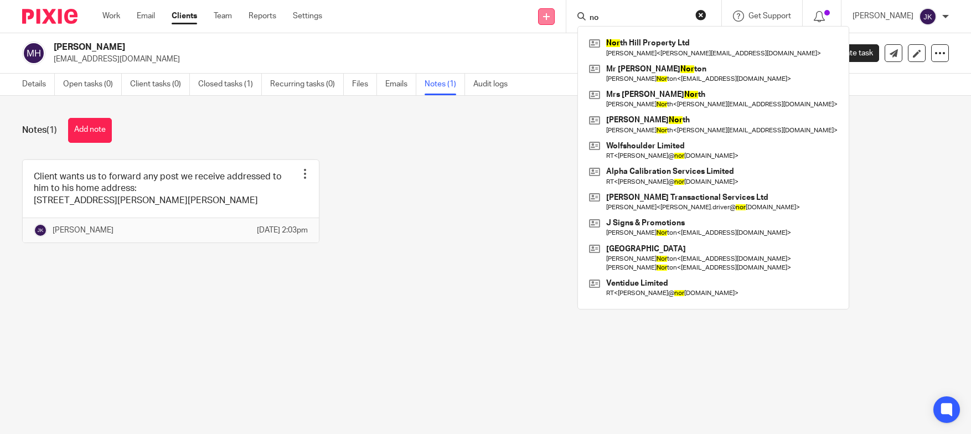
type input "n"
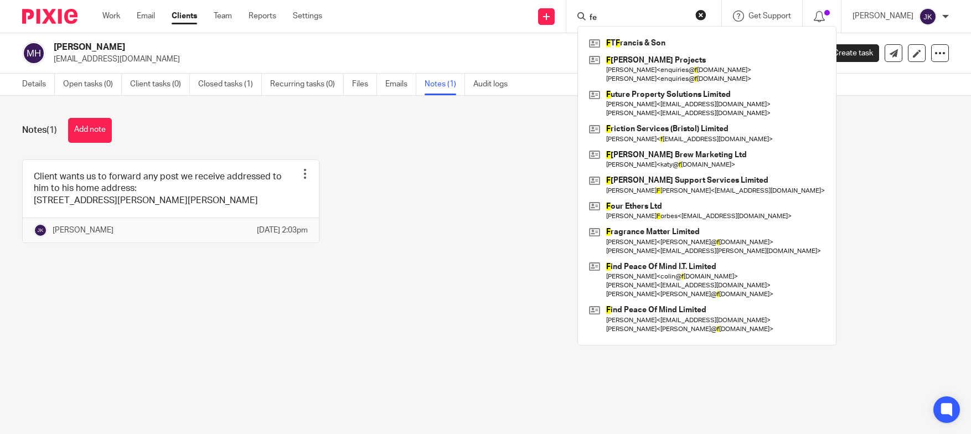
type input "f"
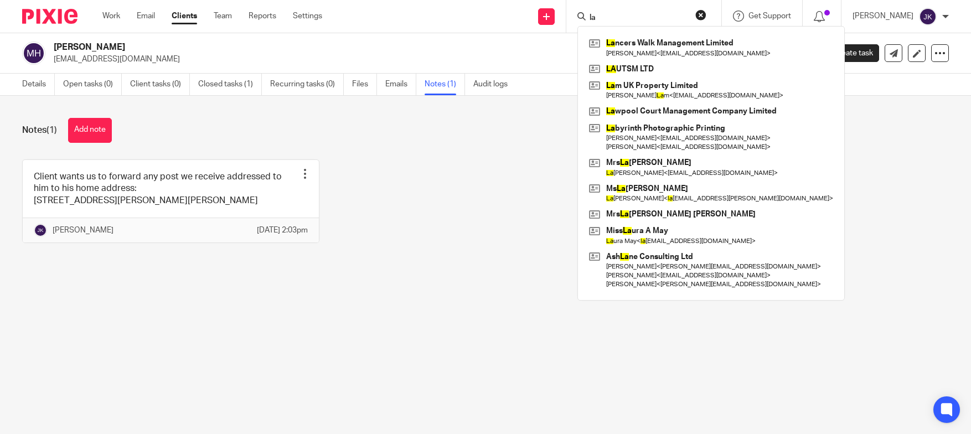
type input "l"
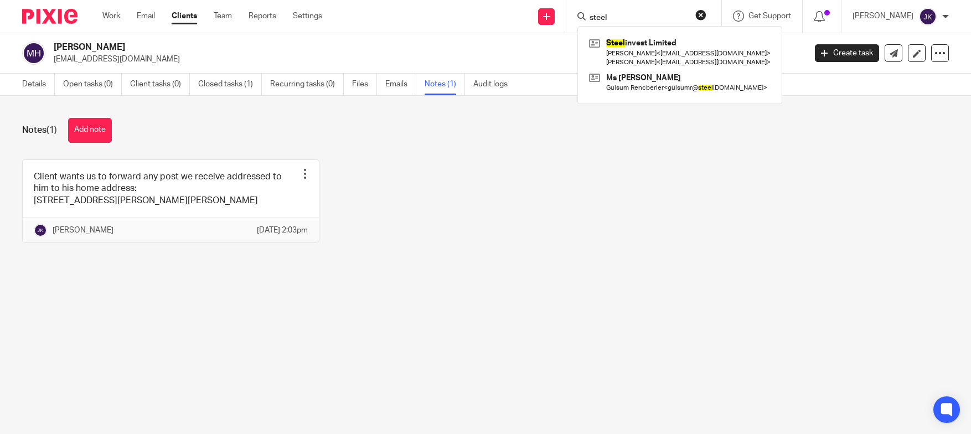
type input "steel"
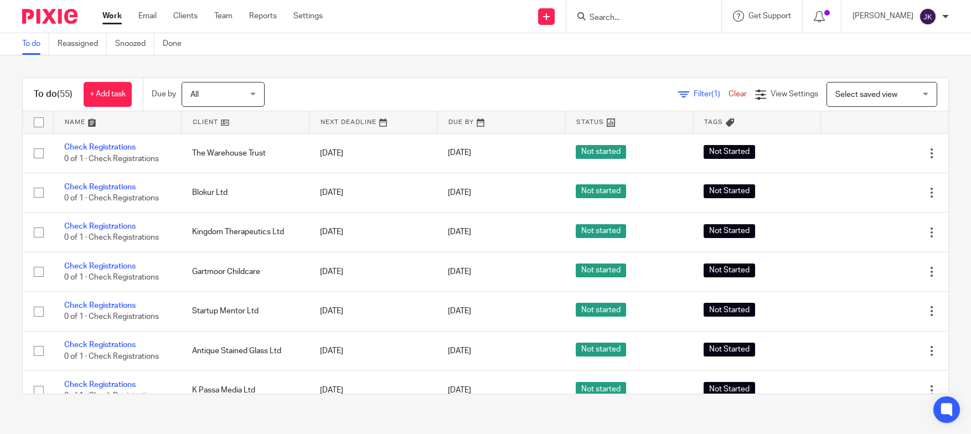
click at [665, 24] on div at bounding box center [643, 16] width 155 height 33
click at [634, 8] on div at bounding box center [643, 16] width 155 height 33
click at [624, 19] on input "Search" at bounding box center [639, 18] width 100 height 10
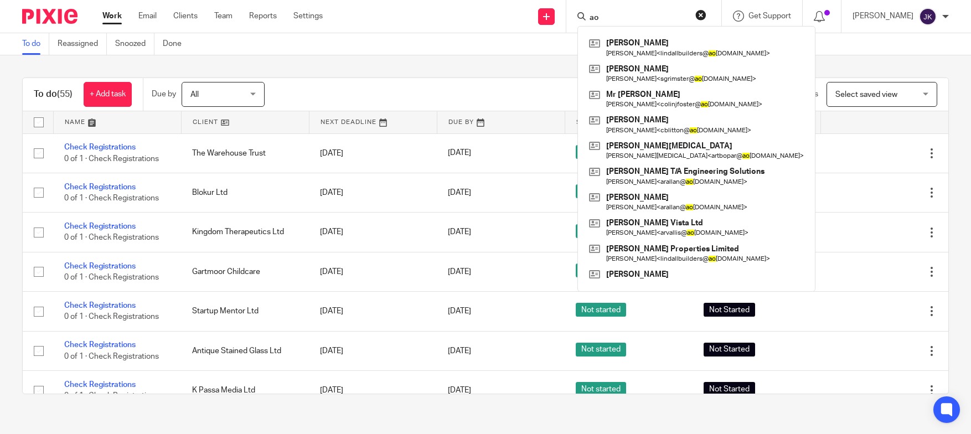
type input "a"
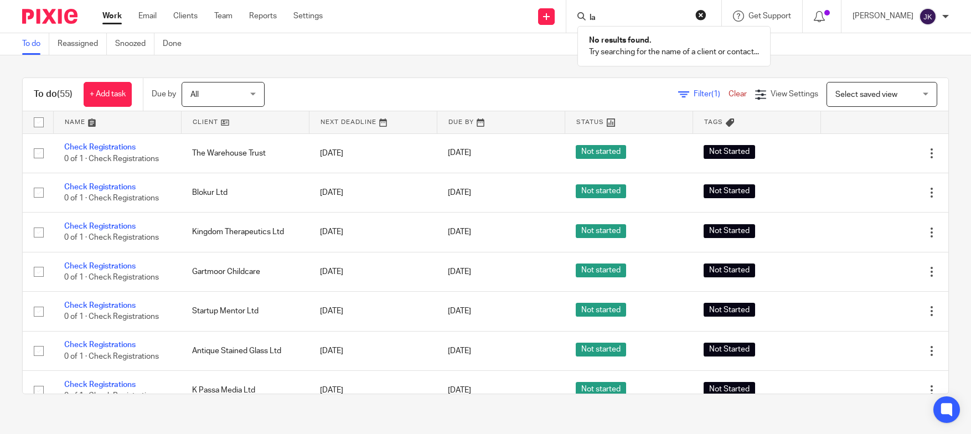
type input "l"
type input "s"
click at [611, 25] on div at bounding box center [643, 16] width 155 height 33
click at [611, 22] on input "Search" at bounding box center [639, 18] width 100 height 10
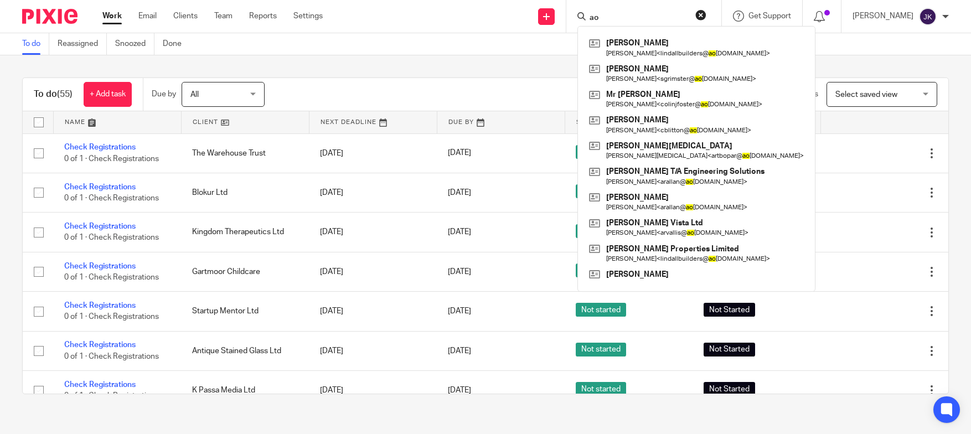
type input "a"
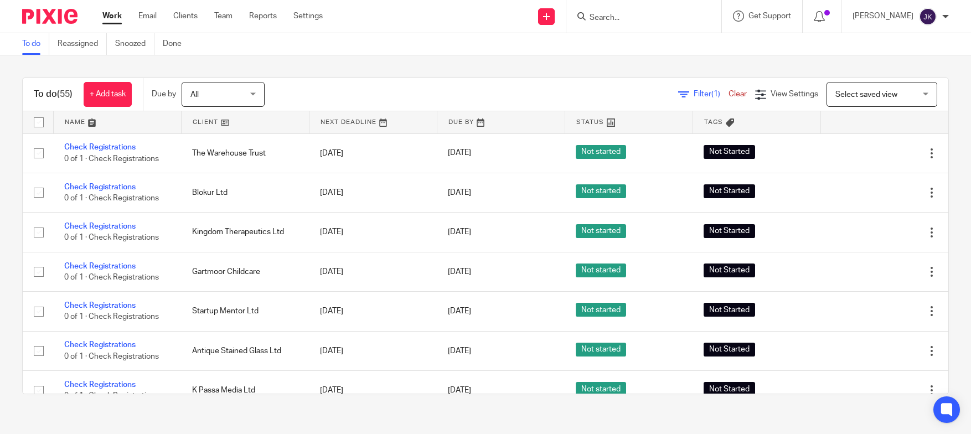
click at [619, 18] on input "Search" at bounding box center [639, 18] width 100 height 10
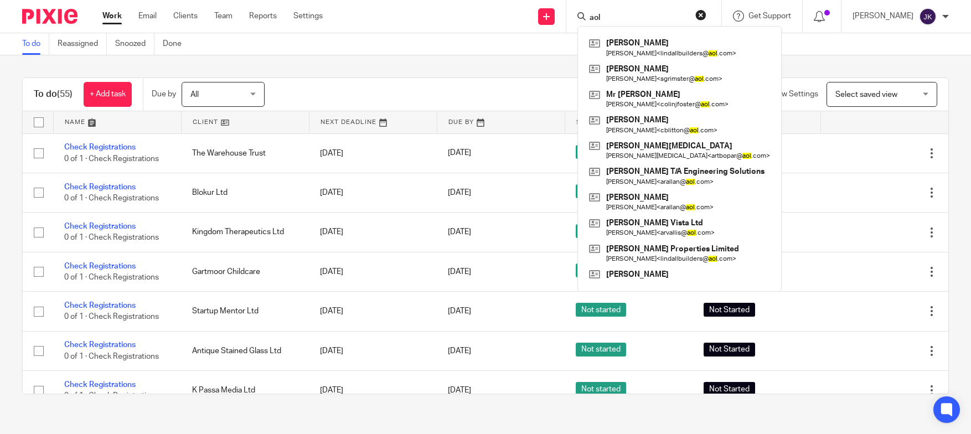
type input "aol"
drag, startPoint x: 623, startPoint y: 22, endPoint x: 553, endPoint y: 13, distance: 70.9
click at [553, 13] on div "Send new email Create task Add client aol Mr Adam L Linham Adam Linham < lindal…" at bounding box center [655, 16] width 632 height 33
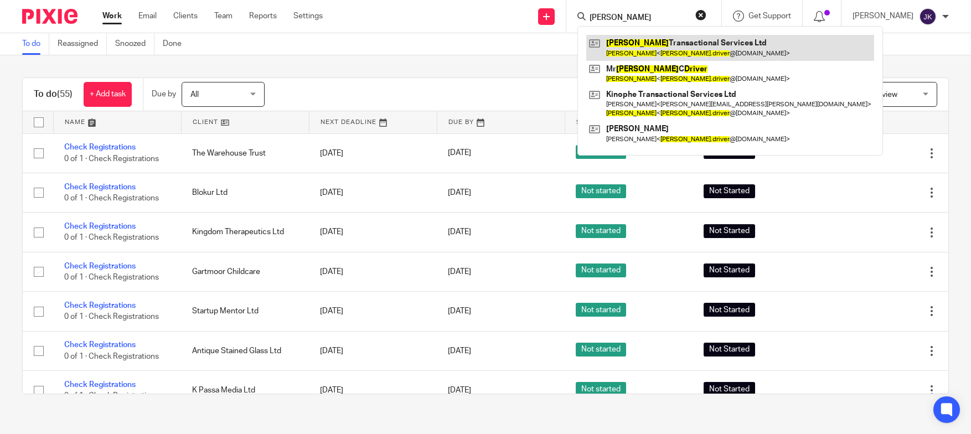
type input "robert driver"
click at [611, 51] on link at bounding box center [730, 47] width 288 height 25
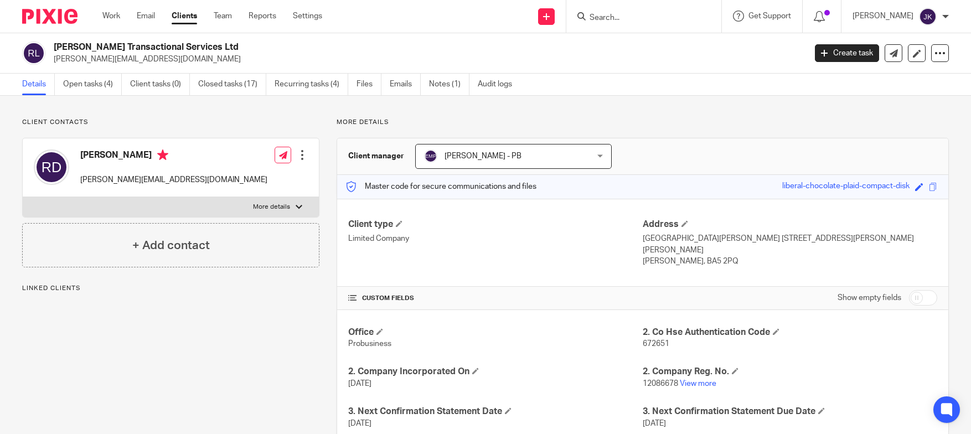
click at [119, 319] on div "Client contacts Robert Driver robert.driver@nortonrosefulbright.com Edit contac…" at bounding box center [162, 378] width 314 height 521
drag, startPoint x: 205, startPoint y: 59, endPoint x: 52, endPoint y: 57, distance: 152.8
click at [52, 57] on div "Robert Driver Transactional Services Ltd robert.driver@nortonrosefulbright.com" at bounding box center [410, 53] width 776 height 23
copy p "[PERSON_NAME][EMAIL_ADDRESS][DOMAIN_NAME]"
drag, startPoint x: 237, startPoint y: 44, endPoint x: 51, endPoint y: 51, distance: 186.2
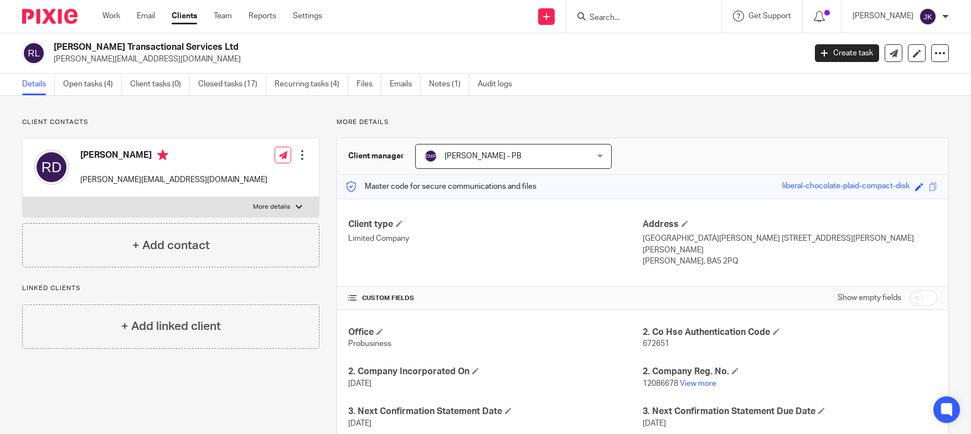
click at [51, 51] on div "Robert Driver Transactional Services Ltd robert.driver@nortonrosefulbright.com" at bounding box center [410, 53] width 776 height 23
copy h2 "[PERSON_NAME] Transactional Services Ltd"
click at [616, 18] on input "Search" at bounding box center [639, 18] width 100 height 10
type input "smf rose"
click button "submit" at bounding box center [0, 0] width 0 height 0
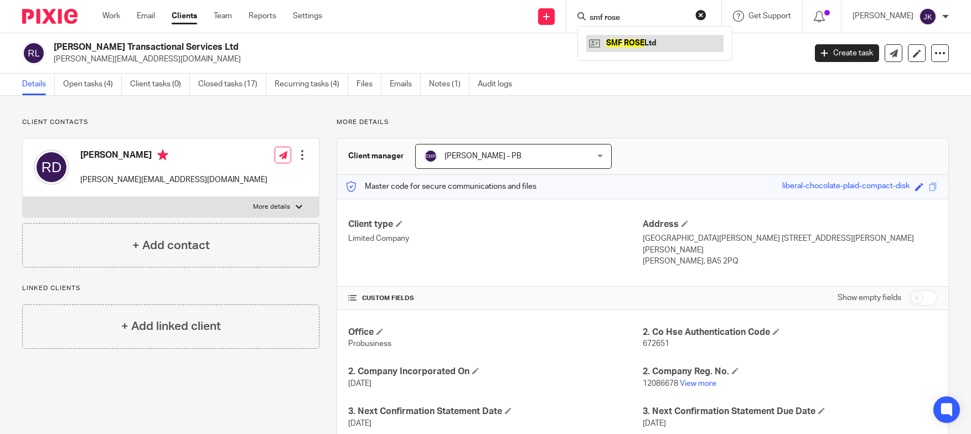
click at [616, 41] on link at bounding box center [654, 43] width 137 height 17
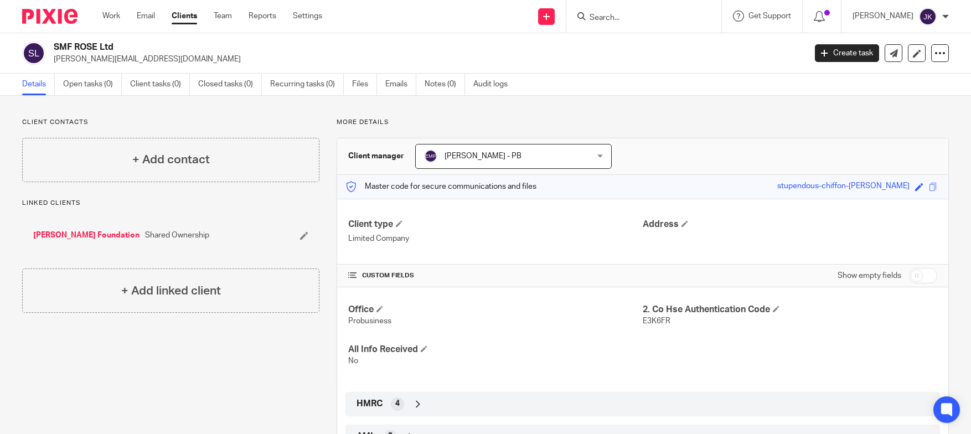
click at [704, 369] on div "Office Probusiness 2. Co Hse Authentication Code E3K6FR All Info Received No" at bounding box center [642, 335] width 611 height 96
click at [660, 21] on input "Search" at bounding box center [639, 18] width 100 height 10
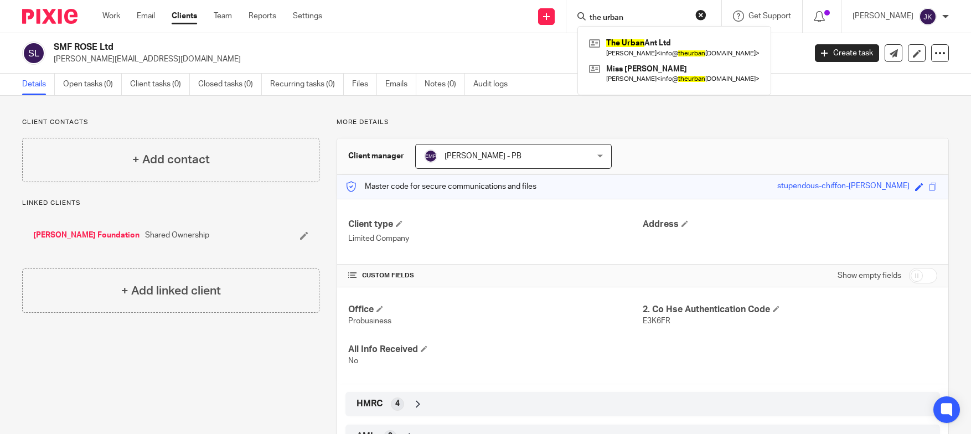
type input "the urban"
click button "submit" at bounding box center [0, 0] width 0 height 0
click at [621, 46] on link at bounding box center [674, 47] width 176 height 25
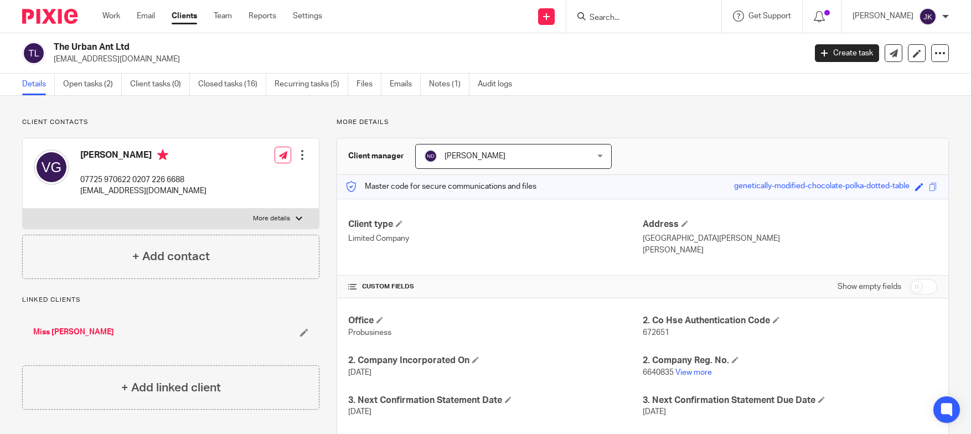
drag, startPoint x: 153, startPoint y: 58, endPoint x: 53, endPoint y: 57, distance: 99.7
click at [53, 57] on div "The Urban Ant Ltd [EMAIL_ADDRESS][DOMAIN_NAME]" at bounding box center [410, 53] width 776 height 23
copy p "[EMAIL_ADDRESS][DOMAIN_NAME]"
click at [612, 20] on input "Search" at bounding box center [639, 18] width 100 height 10
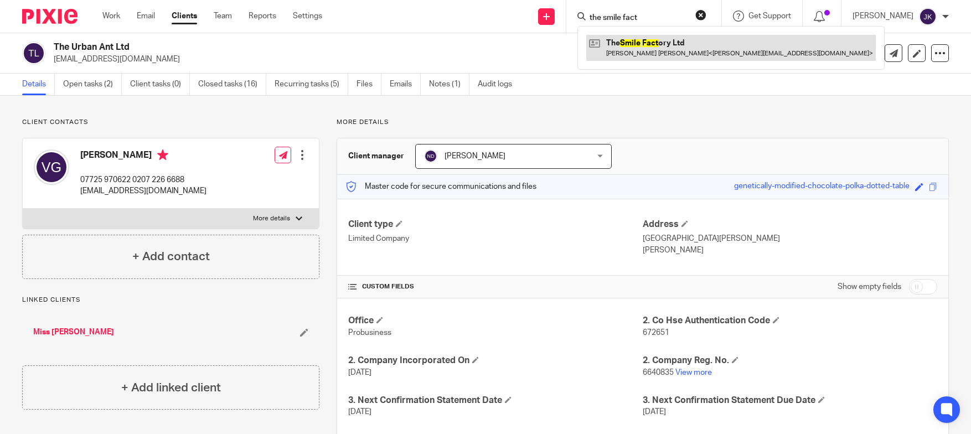
type input "the smile fact"
click at [625, 49] on link at bounding box center [731, 47] width 290 height 25
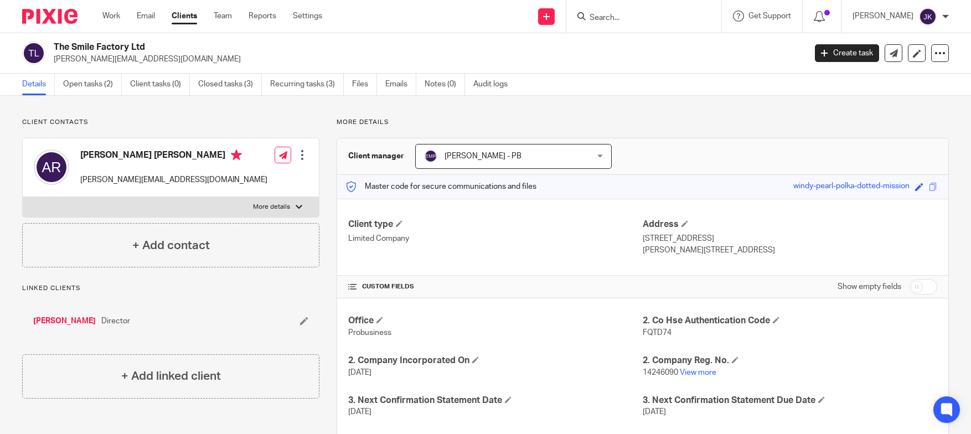
drag, startPoint x: 147, startPoint y: 46, endPoint x: 53, endPoint y: 41, distance: 94.2
click at [53, 41] on div "The Smile Factory Ltd araceli.calvoryan@gmail.com Create task Update from Compa…" at bounding box center [485, 53] width 971 height 40
copy h2 "The Smile Factory Ltd"
drag, startPoint x: 186, startPoint y: 179, endPoint x: 80, endPoint y: 178, distance: 105.7
click at [80, 178] on div "Araceli Calvo Ryan araceli.calvoryan@gmail.com Edit contact Create client from …" at bounding box center [171, 167] width 296 height 59
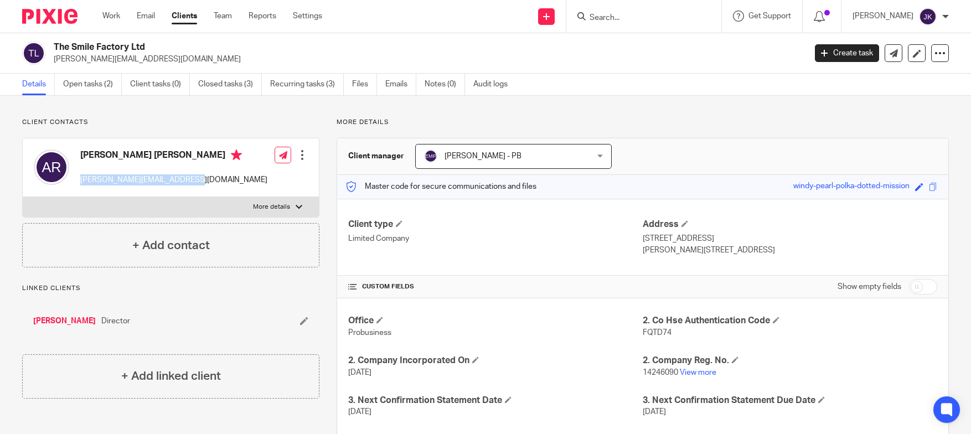
copy p "araceli.calvoryan@gmail.com"
click at [596, 22] on input "Search" at bounding box center [639, 18] width 100 height 10
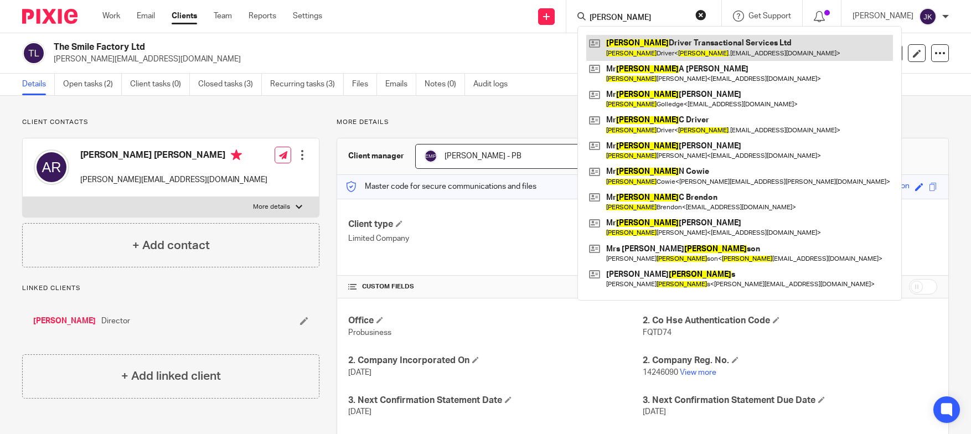
type input "robert"
click at [606, 46] on link at bounding box center [739, 47] width 307 height 25
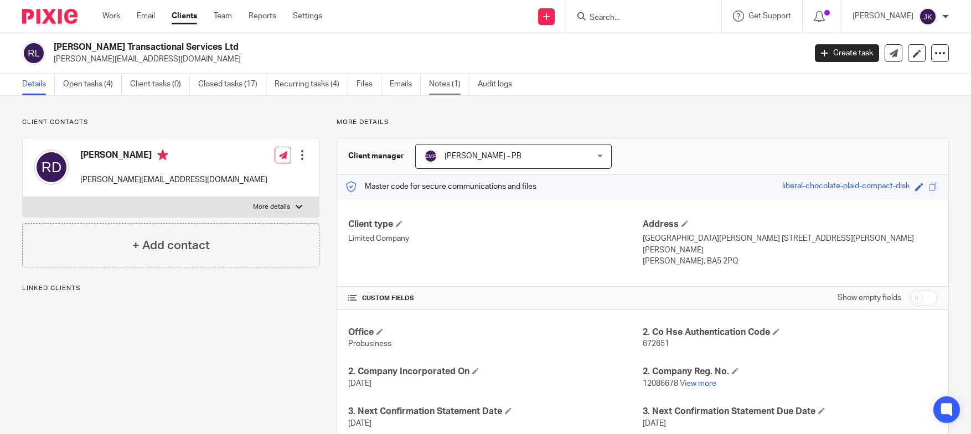
click at [449, 89] on link "Notes (1)" at bounding box center [449, 85] width 40 height 22
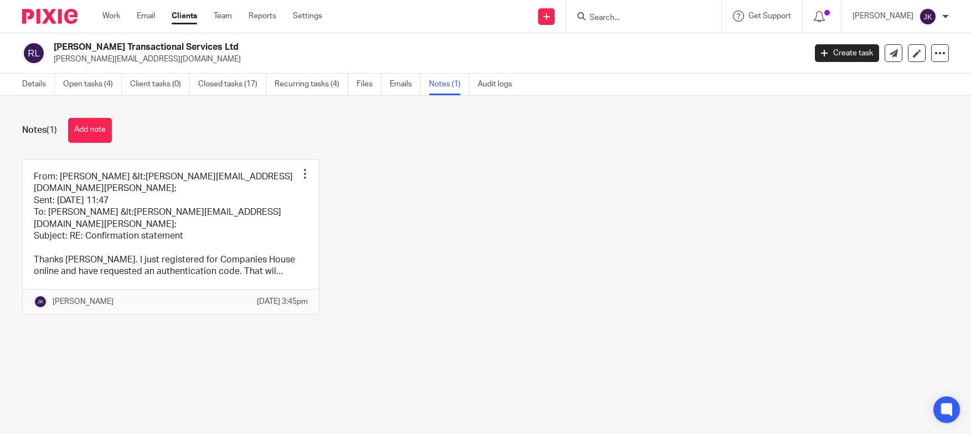
click at [95, 122] on button "Add note" at bounding box center [90, 130] width 44 height 25
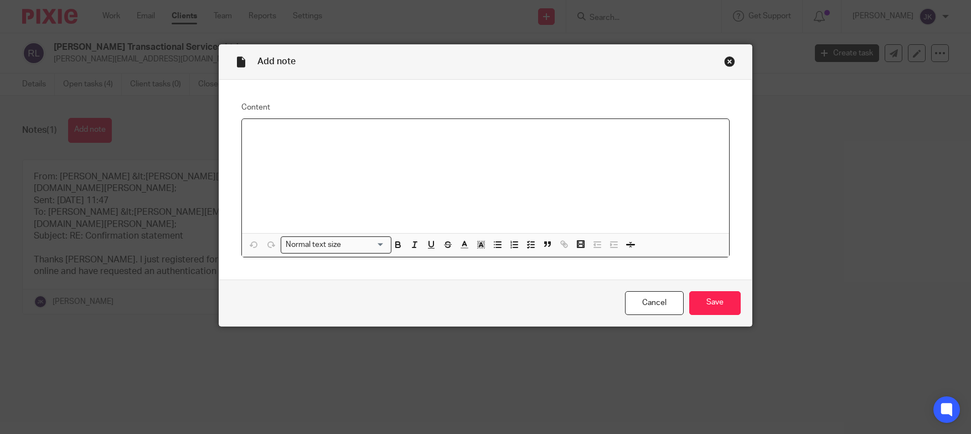
click at [358, 176] on div at bounding box center [486, 176] width 488 height 114
click at [367, 149] on div "We can scan and email post addressed to client." at bounding box center [486, 176] width 488 height 114
click at [430, 135] on p "We can scan and email post addressed to client." at bounding box center [486, 133] width 470 height 11
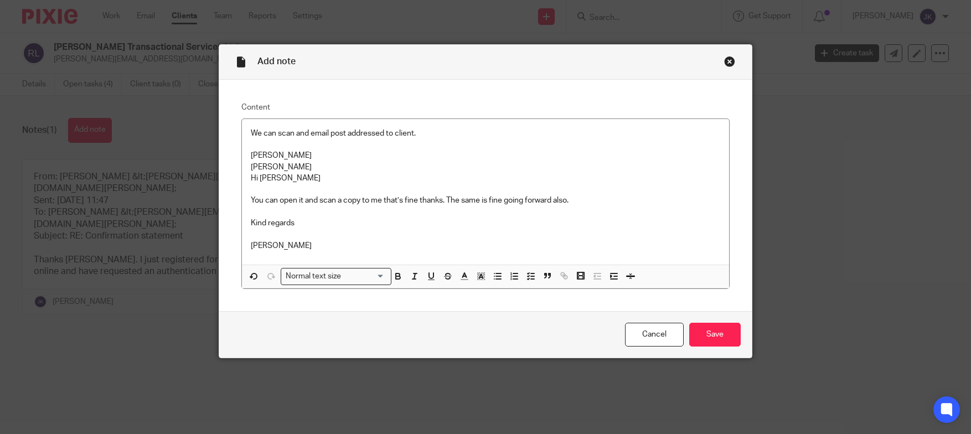
click at [290, 236] on p "[PERSON_NAME]" at bounding box center [486, 240] width 470 height 23
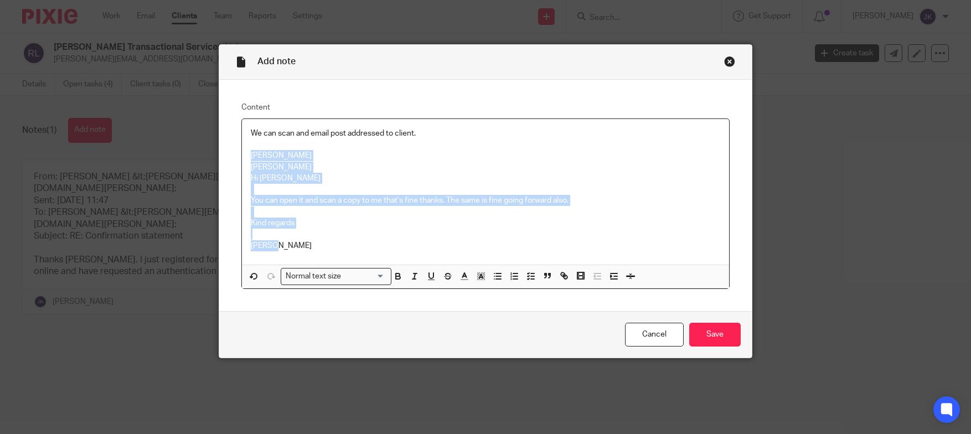
drag, startPoint x: 280, startPoint y: 248, endPoint x: 229, endPoint y: 156, distance: 105.8
click at [229, 156] on div "Content We can scan and email post addressed to client. [PERSON_NAME] ​[PERSON_…" at bounding box center [485, 196] width 533 height 232
drag, startPoint x: 281, startPoint y: 245, endPoint x: 237, endPoint y: 157, distance: 98.3
click at [241, 157] on div "We can scan and email post addressed to client. [PERSON_NAME] ​[PERSON_NAME]​ H…" at bounding box center [485, 203] width 489 height 171
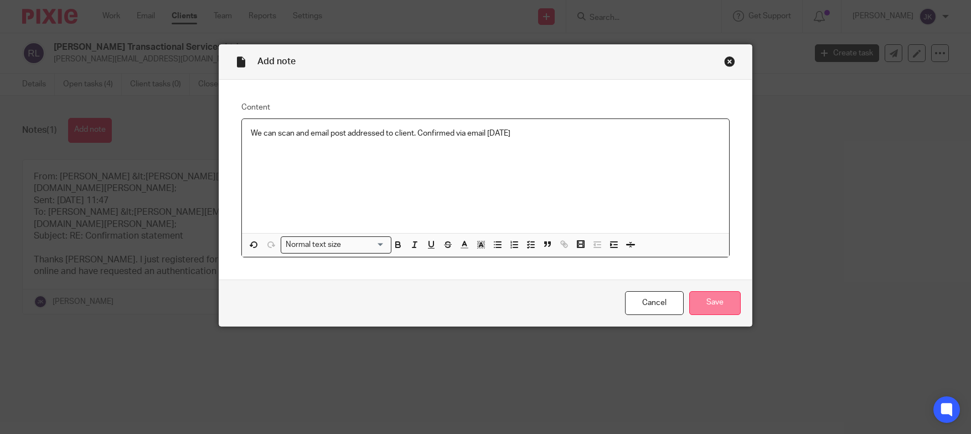
click at [709, 301] on input "Save" at bounding box center [714, 303] width 51 height 24
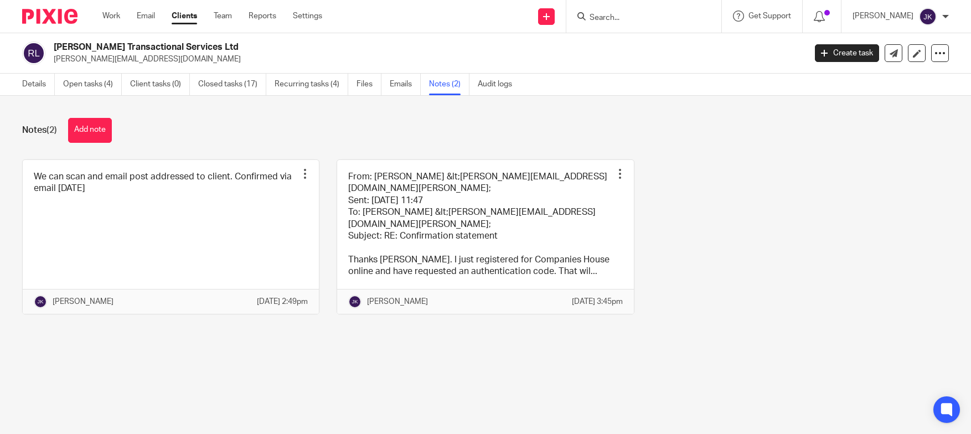
click at [180, 354] on main "[PERSON_NAME] Transactional Services Ltd [PERSON_NAME][EMAIL_ADDRESS][DOMAIN_NA…" at bounding box center [485, 217] width 971 height 434
click at [43, 109] on div "Notes (2) Add note We can scan and email post addressed to client. Confirmed vi…" at bounding box center [485, 224] width 971 height 257
click at [623, 19] on input "Search" at bounding box center [639, 18] width 100 height 10
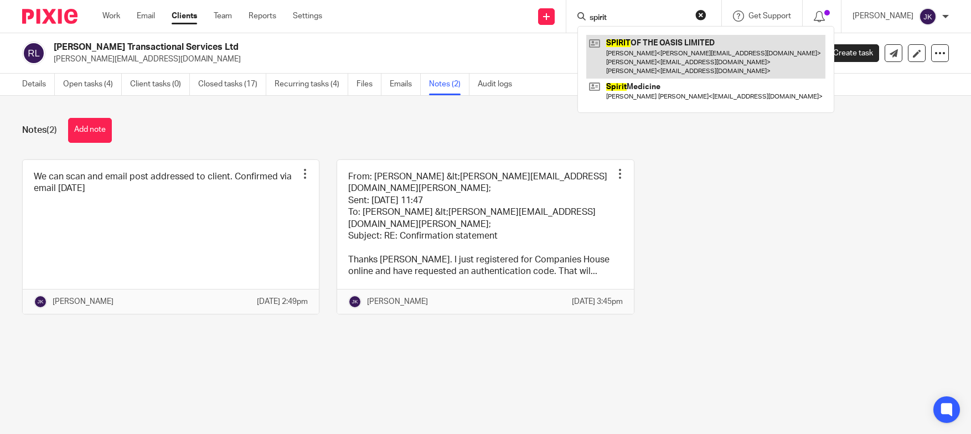
type input "spirit"
click at [636, 41] on link at bounding box center [705, 57] width 239 height 44
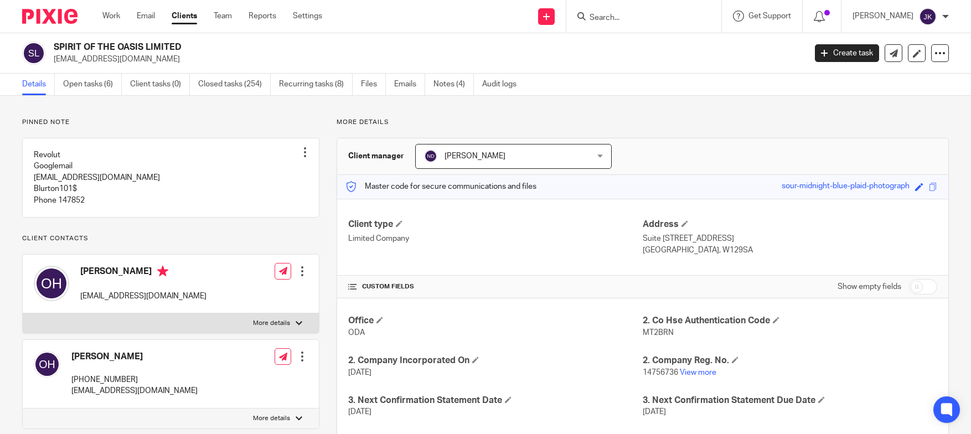
click at [99, 44] on h2 "SPIRIT OF THE OASIS LIMITED" at bounding box center [352, 48] width 596 height 12
click at [622, 20] on input "Search" at bounding box center [639, 18] width 100 height 10
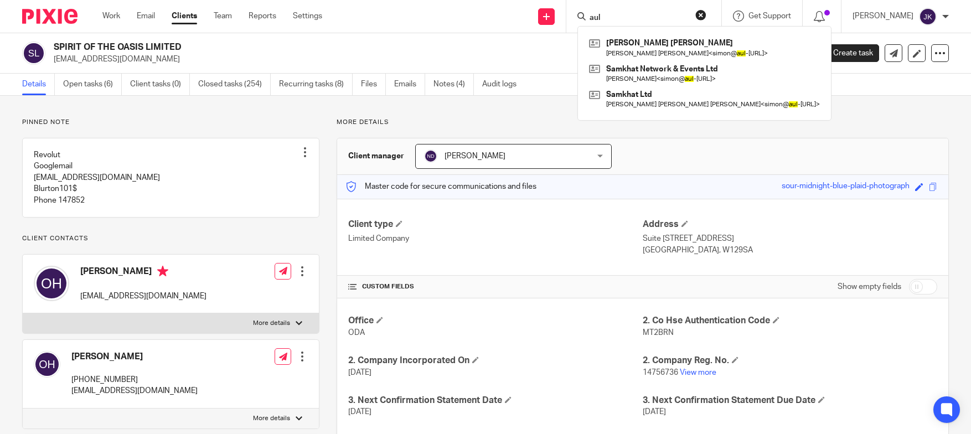
type input "aul"
click at [503, 37] on div "SPIRIT OF THE OASIS LIMITED olly@palmarae.com Create task Update from Companies…" at bounding box center [485, 53] width 971 height 40
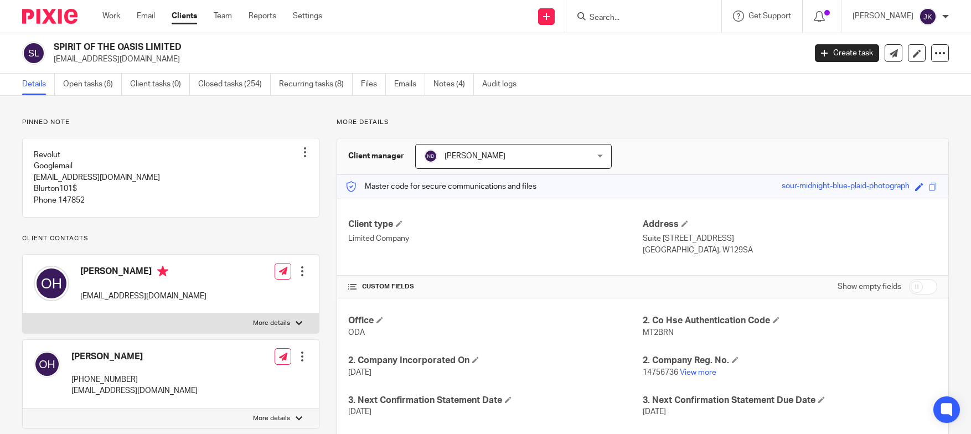
click at [118, 125] on p "Pinned note" at bounding box center [170, 122] width 297 height 9
drag, startPoint x: 82, startPoint y: 13, endPoint x: 91, endPoint y: 14, distance: 8.9
click at [82, 13] on div at bounding box center [45, 16] width 91 height 33
click at [636, 19] on input "Search" at bounding box center [639, 18] width 100 height 10
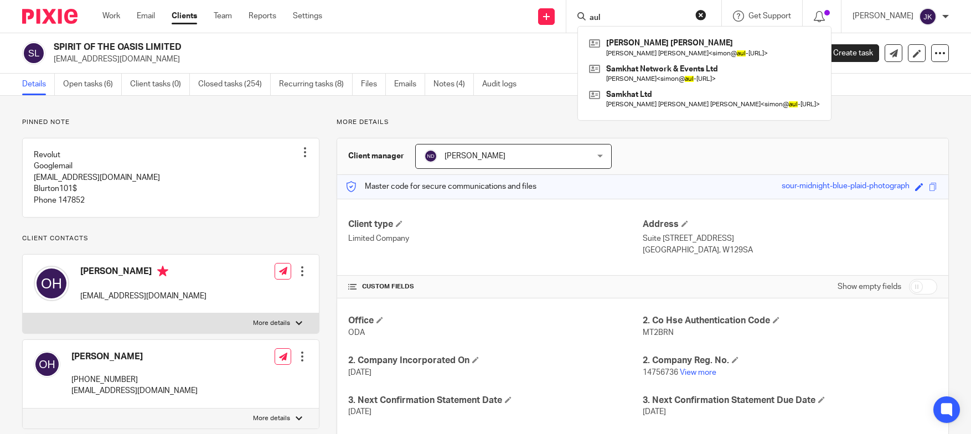
type input "aul"
click at [616, 16] on input "aul" at bounding box center [639, 18] width 100 height 10
drag, startPoint x: 645, startPoint y: 11, endPoint x: 515, endPoint y: 11, distance: 129.5
click at [515, 11] on div "Send new email Create task Add client aul Mr Simon D W Johnson Simon Winston Jo…" at bounding box center [655, 16] width 632 height 33
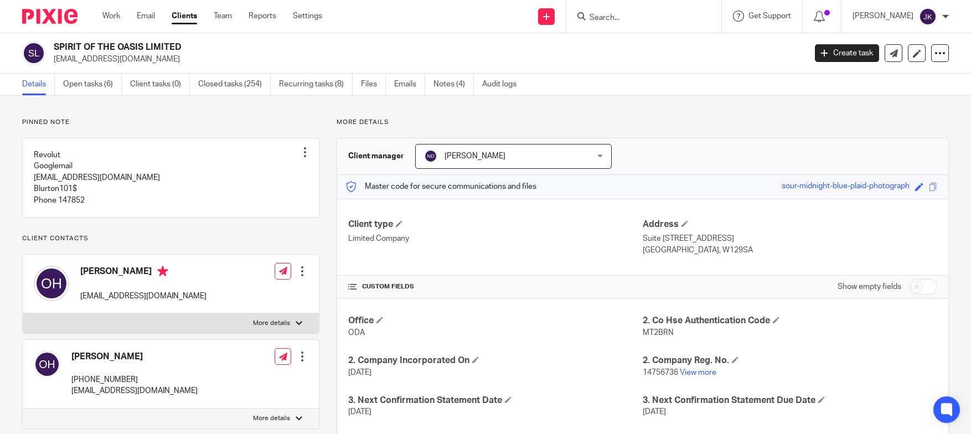
click at [596, 18] on input "Search" at bounding box center [639, 18] width 100 height 10
click at [612, 14] on input "Search" at bounding box center [639, 18] width 100 height 10
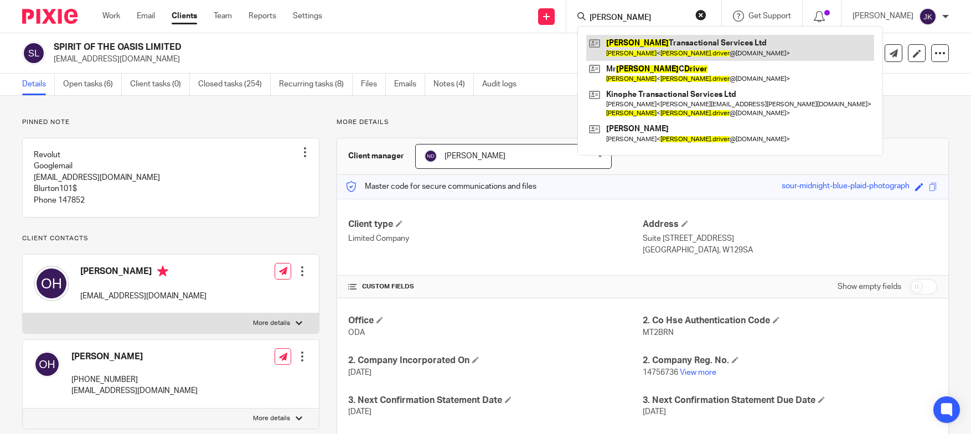
type input "robert driver"
click at [664, 55] on link at bounding box center [730, 47] width 288 height 25
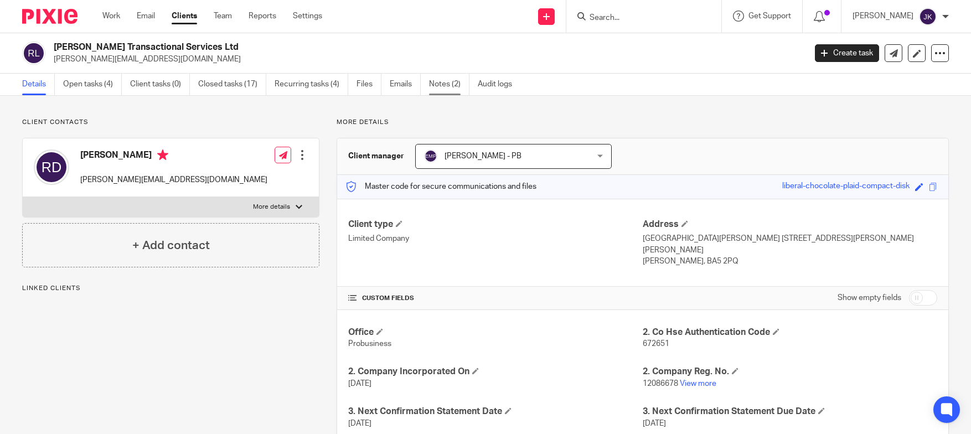
click at [432, 91] on link "Notes (2)" at bounding box center [449, 85] width 40 height 22
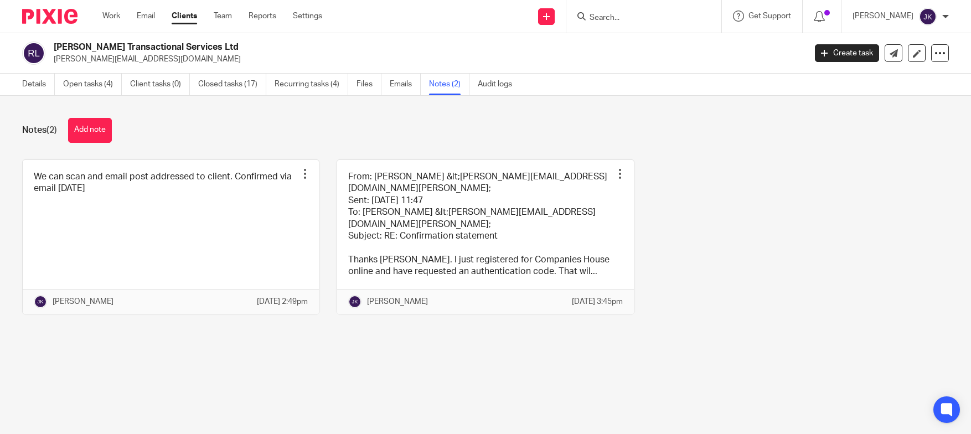
drag, startPoint x: 930, startPoint y: 192, endPoint x: 902, endPoint y: 188, distance: 28.0
click at [928, 192] on div "We can scan and email post addressed to client. Confirmed via email 19.08.25 Pi…" at bounding box center [477, 245] width 944 height 172
click at [887, 168] on div "We can scan and email post addressed to client. Confirmed via email 19.08.25 Pi…" at bounding box center [477, 245] width 944 height 172
click at [612, 17] on input "Search" at bounding box center [639, 18] width 100 height 10
type input "kp white"
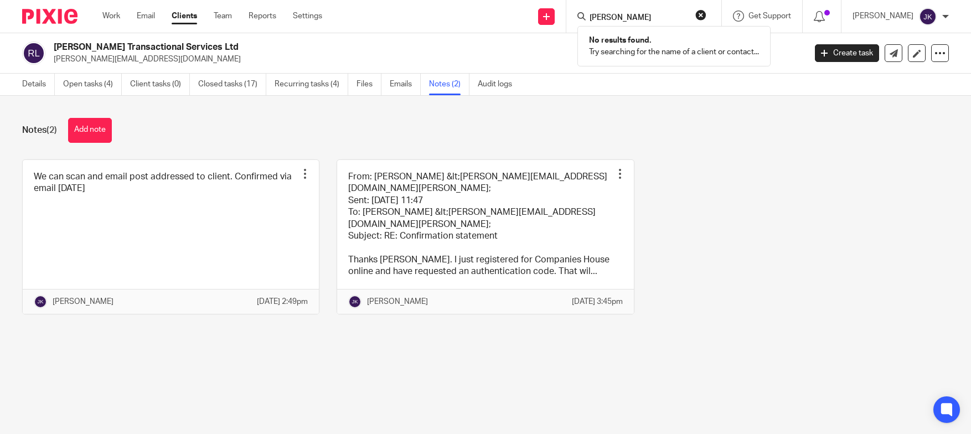
drag, startPoint x: 612, startPoint y: 12, endPoint x: 561, endPoint y: 14, distance: 51.0
click at [566, 14] on div "kp white No results found. Try searching for the name of a client or contact..." at bounding box center [643, 16] width 155 height 33
click at [613, 14] on input "kp white" at bounding box center [639, 18] width 100 height 10
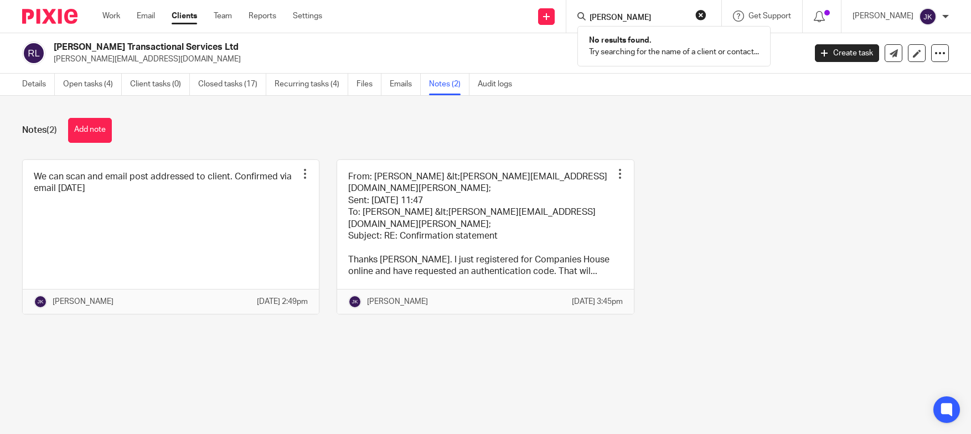
drag, startPoint x: 615, startPoint y: 19, endPoint x: 512, endPoint y: 18, distance: 103.5
click at [512, 18] on div "Send new email Create task Add client kp white No results found. Try searching …" at bounding box center [655, 16] width 632 height 33
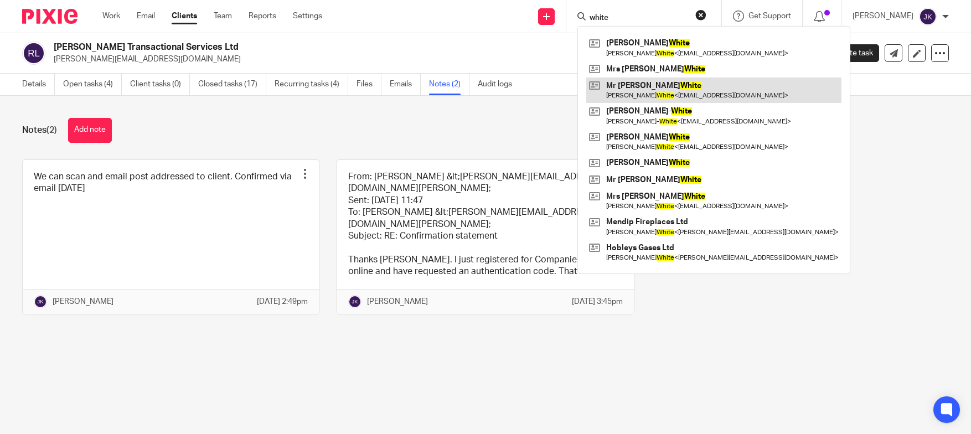
type input "white"
click at [622, 79] on link at bounding box center [713, 90] width 255 height 25
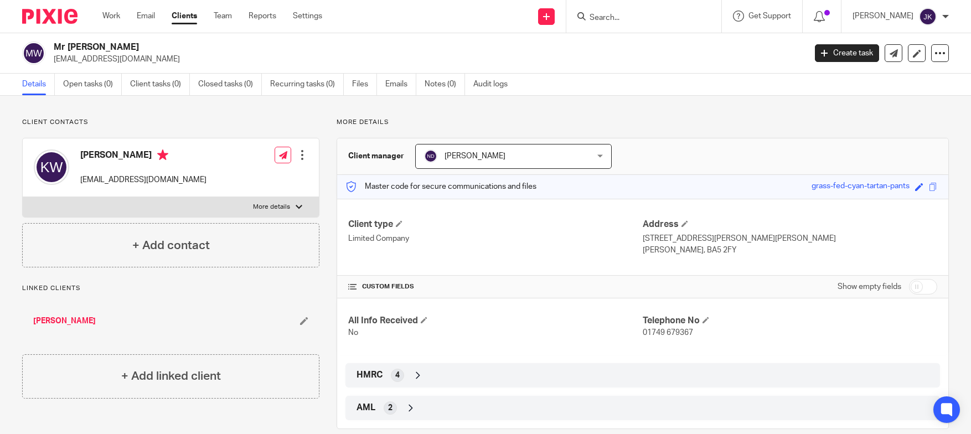
click at [883, 125] on p "More details" at bounding box center [643, 122] width 612 height 9
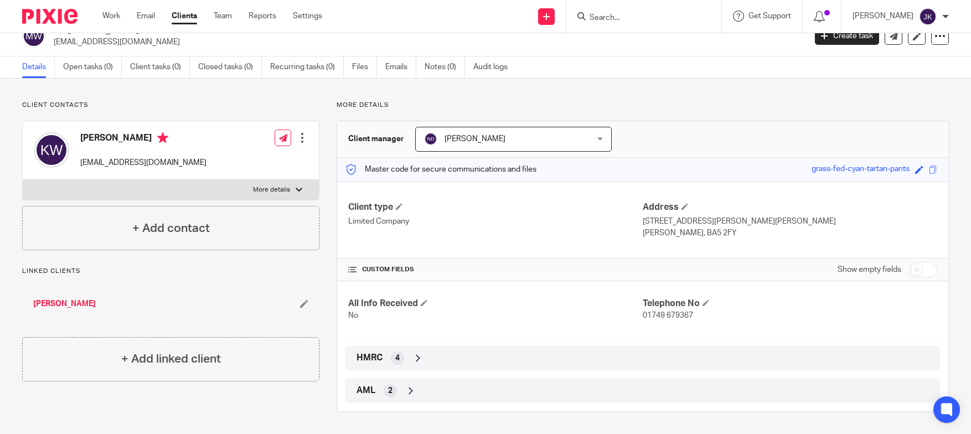
click at [911, 273] on input "checkbox" at bounding box center [923, 270] width 28 height 16
checkbox input "true"
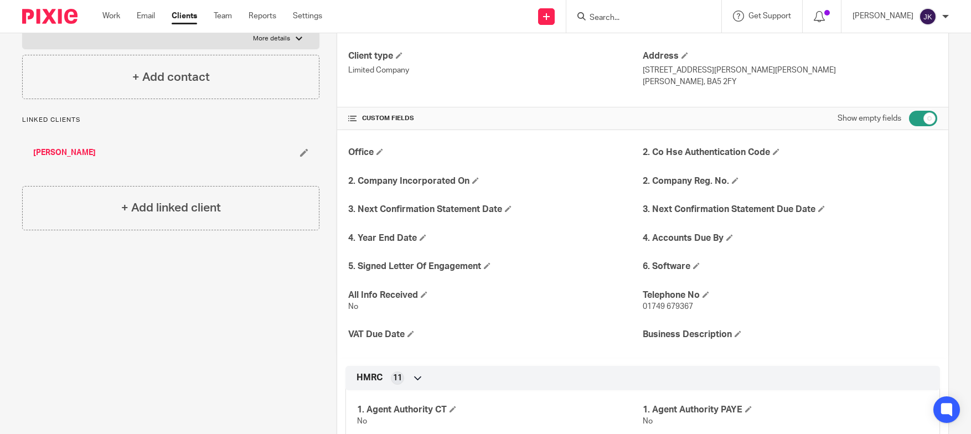
scroll to position [73, 0]
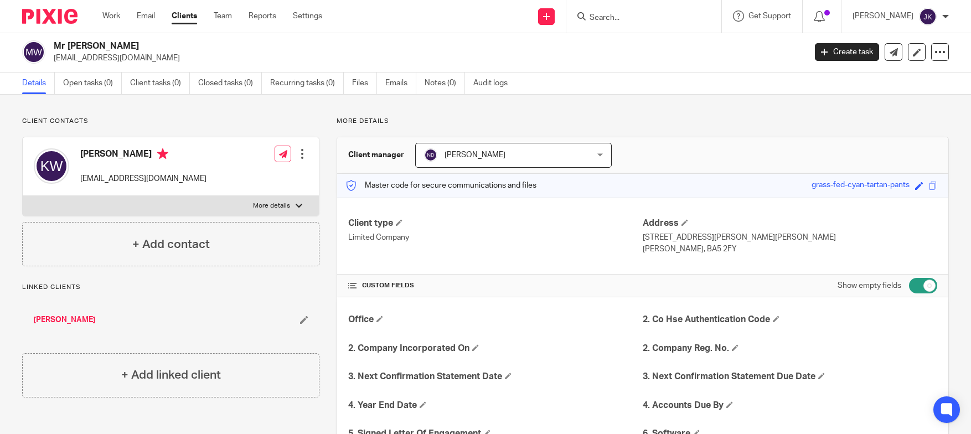
scroll to position [0, 0]
click at [428, 76] on link "Notes (0)" at bounding box center [445, 85] width 40 height 22
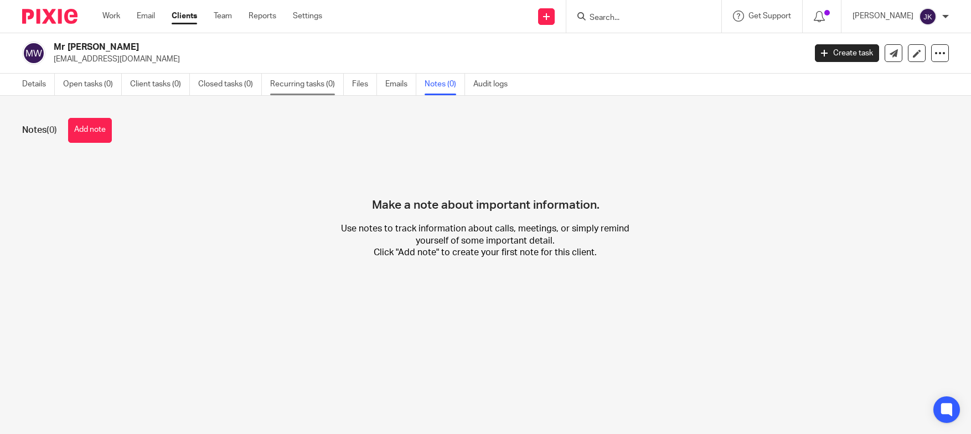
click at [332, 83] on link "Recurring tasks (0)" at bounding box center [307, 85] width 74 height 22
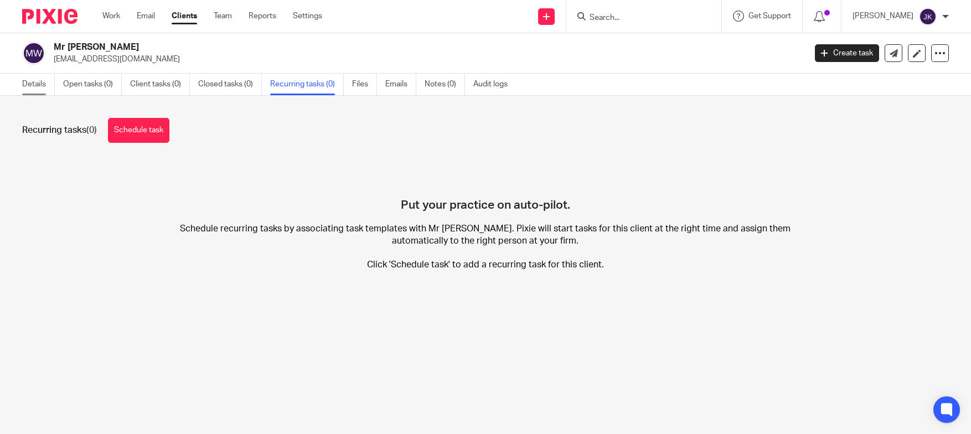
click at [48, 80] on link "Details" at bounding box center [38, 85] width 33 height 22
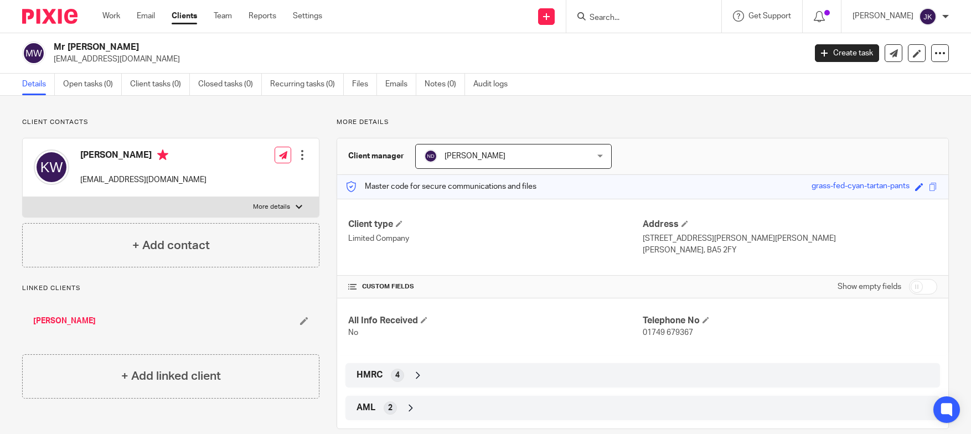
click at [602, 14] on input "Search" at bounding box center [639, 18] width 100 height 10
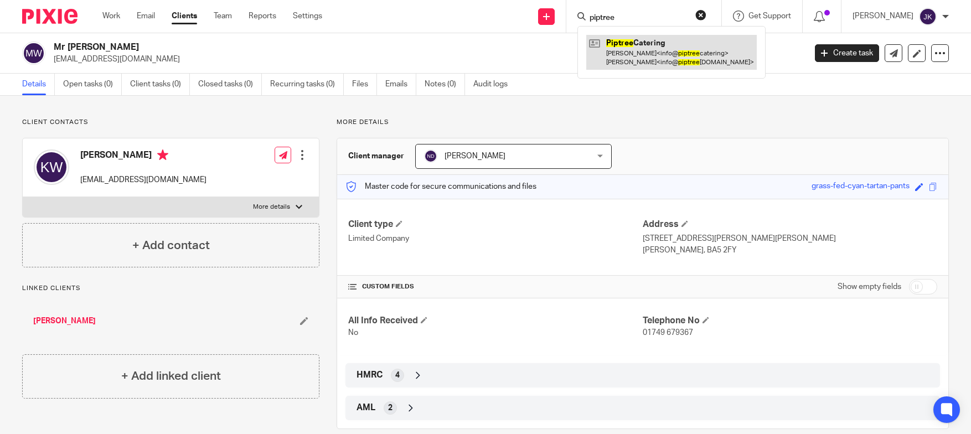
type input "piptree"
click at [616, 44] on link at bounding box center [671, 52] width 171 height 34
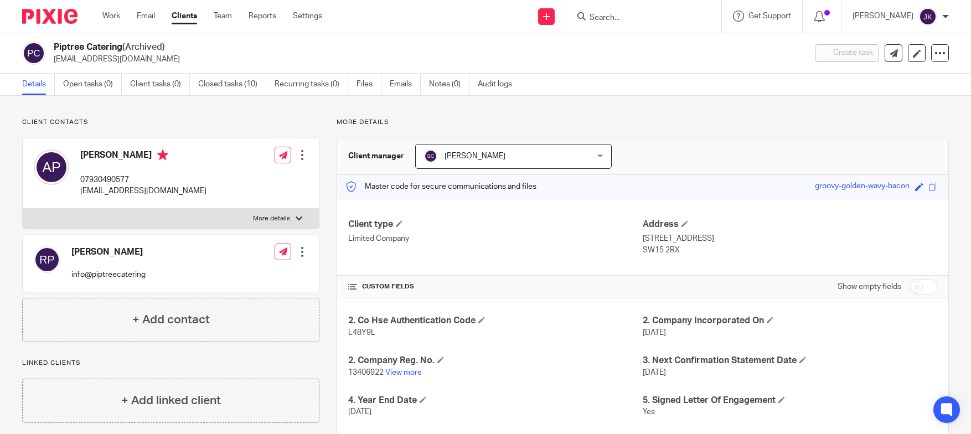
click at [616, 16] on input "Search" at bounding box center [639, 18] width 100 height 10
type input "batchspa"
click at [592, 38] on link at bounding box center [666, 47] width 160 height 25
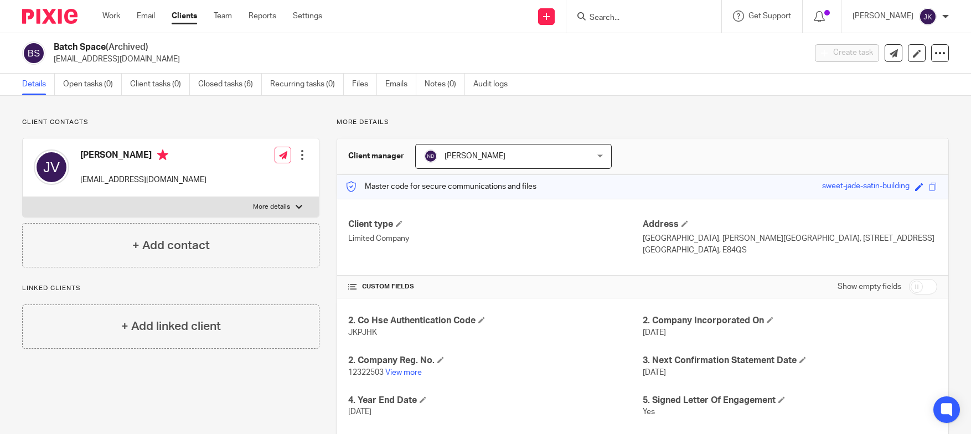
click at [416, 43] on h2 "Batch Space (Archived)" at bounding box center [352, 48] width 596 height 12
click at [596, 10] on form at bounding box center [648, 16] width 118 height 14
click at [605, 16] on input "Search" at bounding box center [639, 18] width 100 height 10
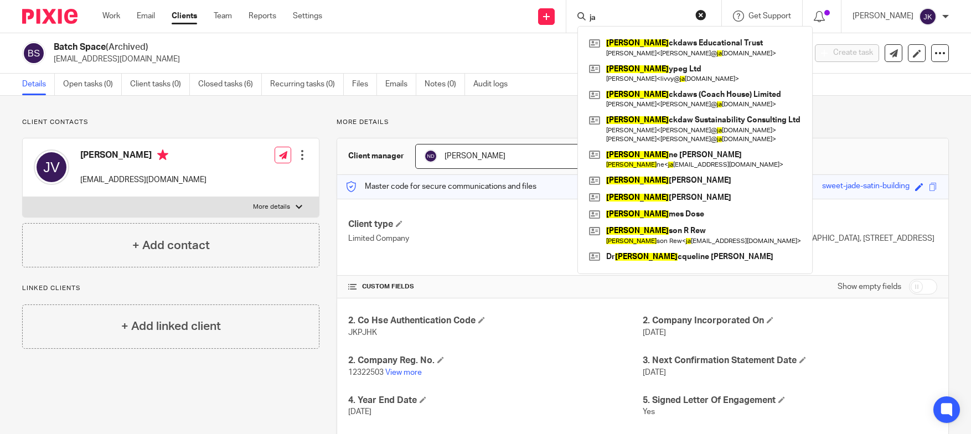
type input "j"
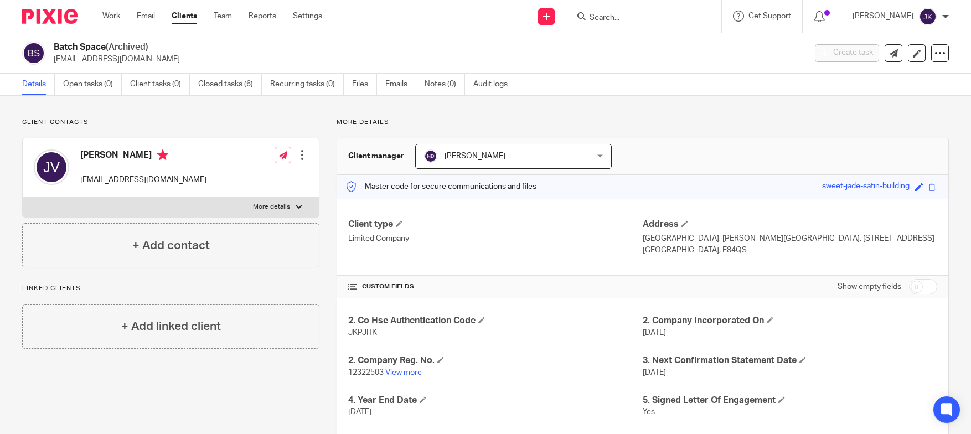
click at [603, 21] on input "Search" at bounding box center [639, 18] width 100 height 10
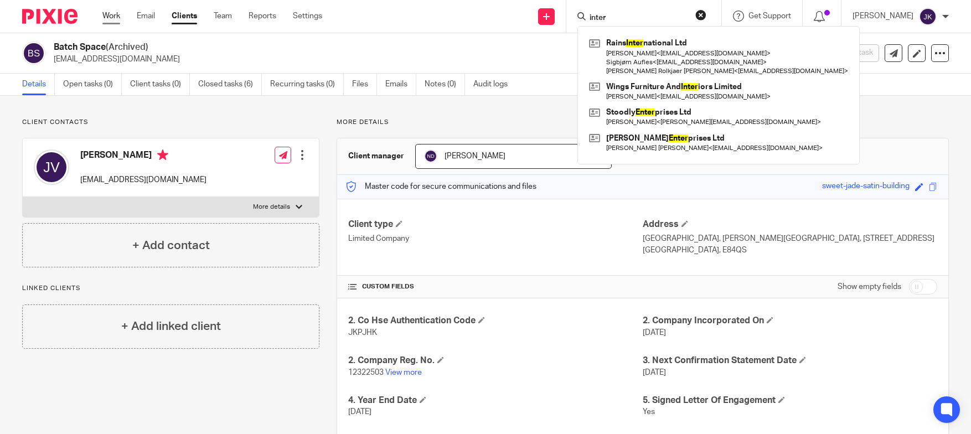
type input "inter"
click at [117, 18] on link "Work" at bounding box center [111, 16] width 18 height 11
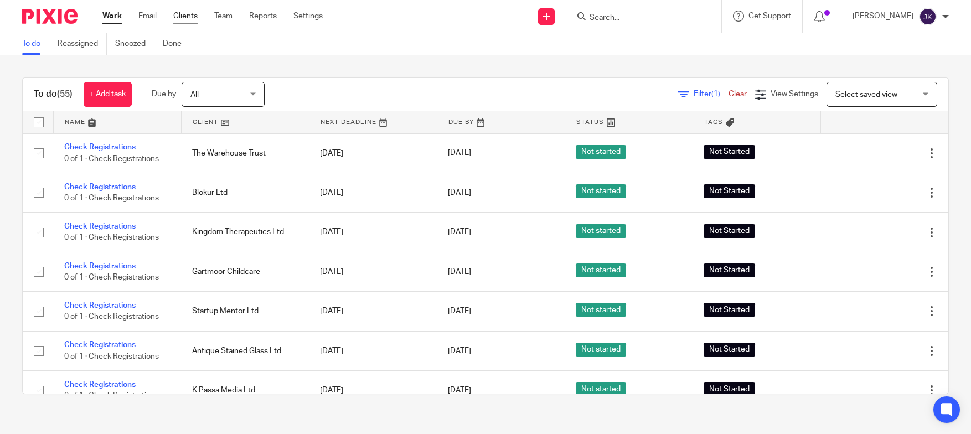
click at [183, 17] on link "Clients" at bounding box center [185, 16] width 24 height 11
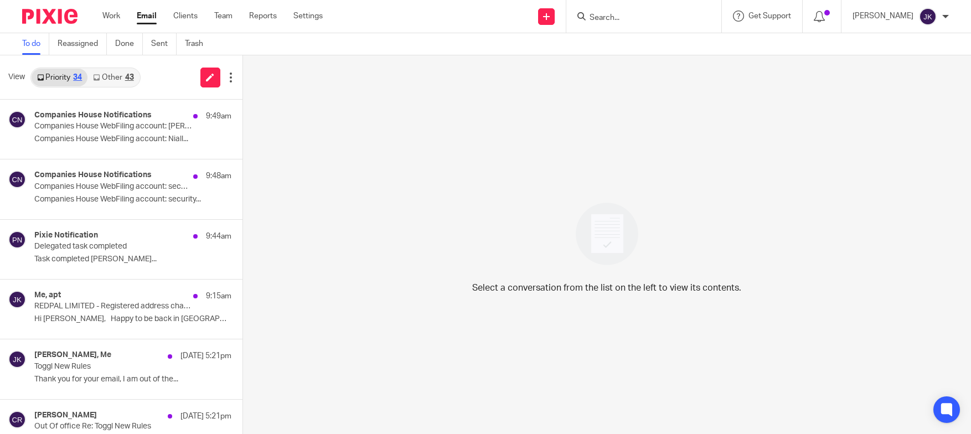
click at [942, 11] on div "Johanne Kassardjian" at bounding box center [901, 17] width 96 height 18
click at [895, 80] on span "Logout" at bounding box center [897, 77] width 25 height 8
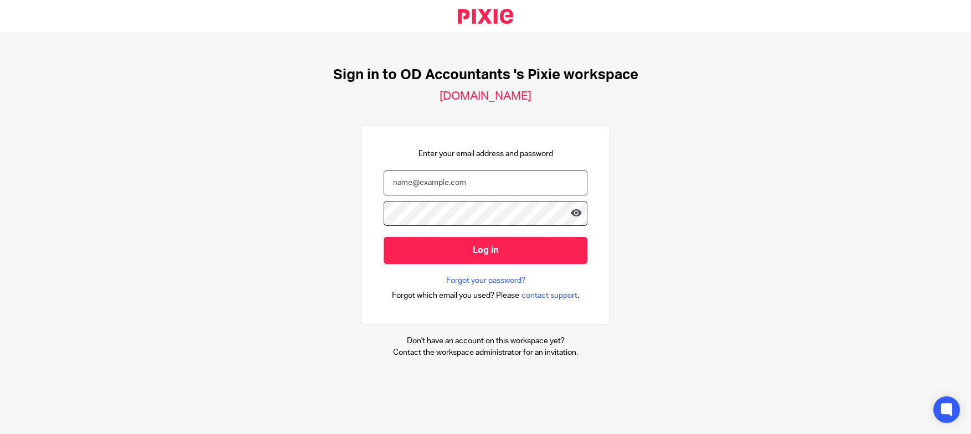
click at [495, 179] on input "email" at bounding box center [486, 183] width 204 height 25
type input "[EMAIL_ADDRESS][DOMAIN_NAME]"
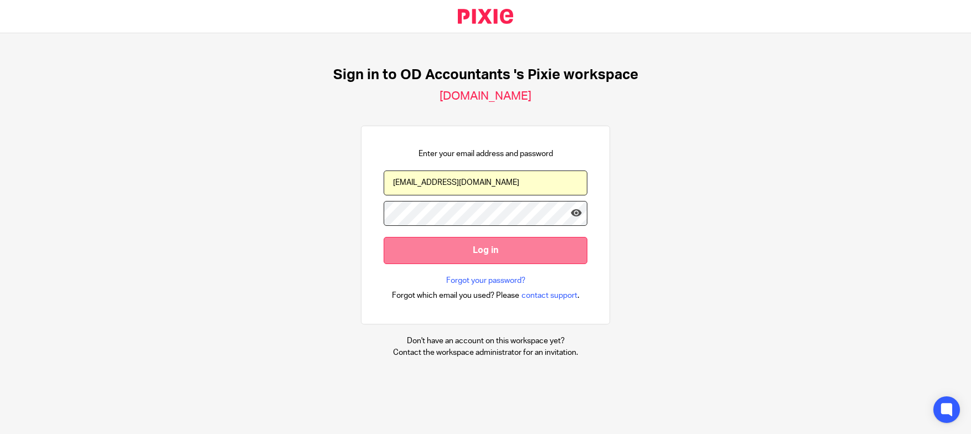
click at [481, 258] on input "Log in" at bounding box center [486, 250] width 204 height 27
